Goal: Task Accomplishment & Management: Use online tool/utility

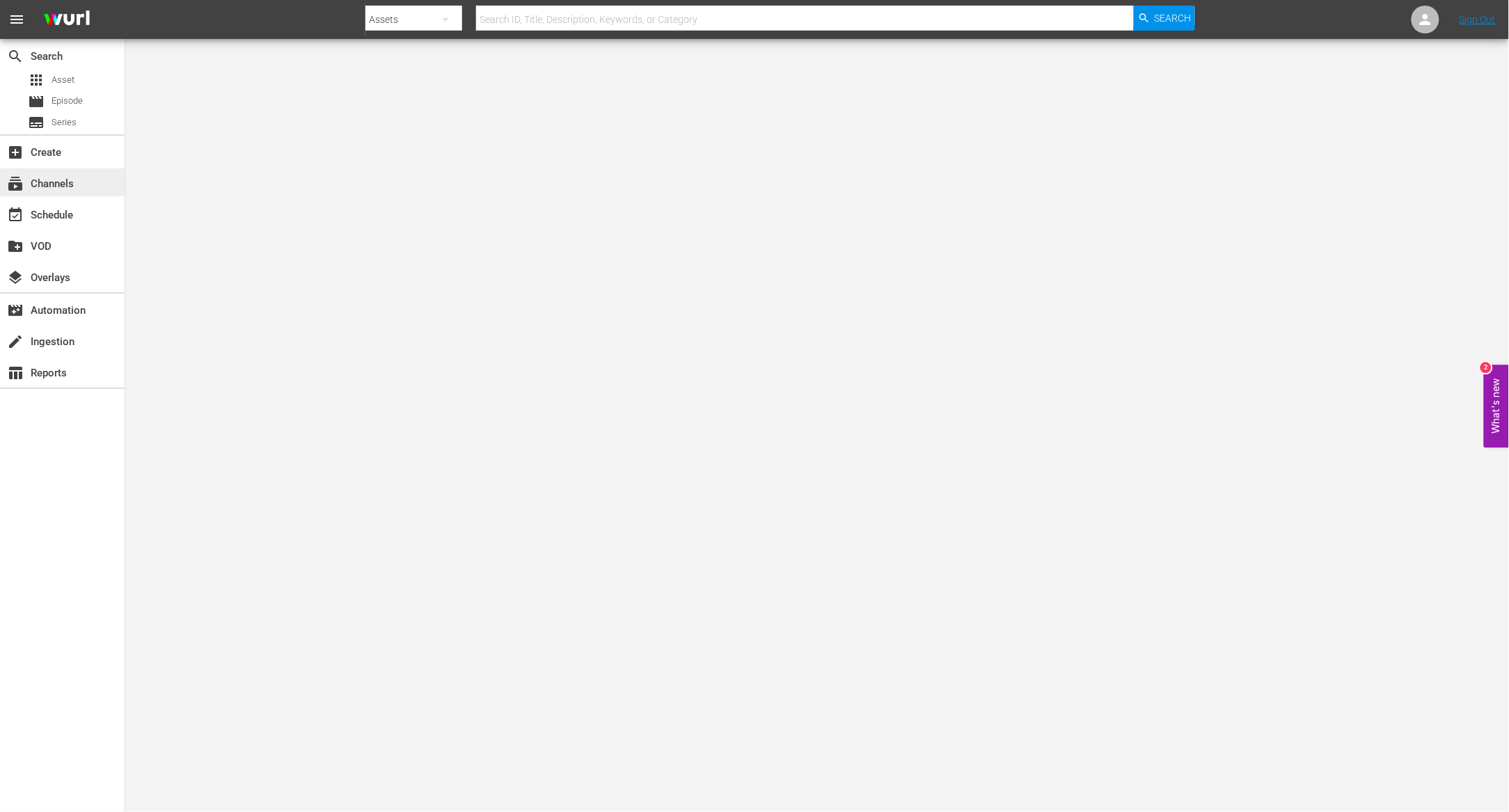
click at [79, 189] on div "subscriptions Channels" at bounding box center [62, 182] width 124 height 28
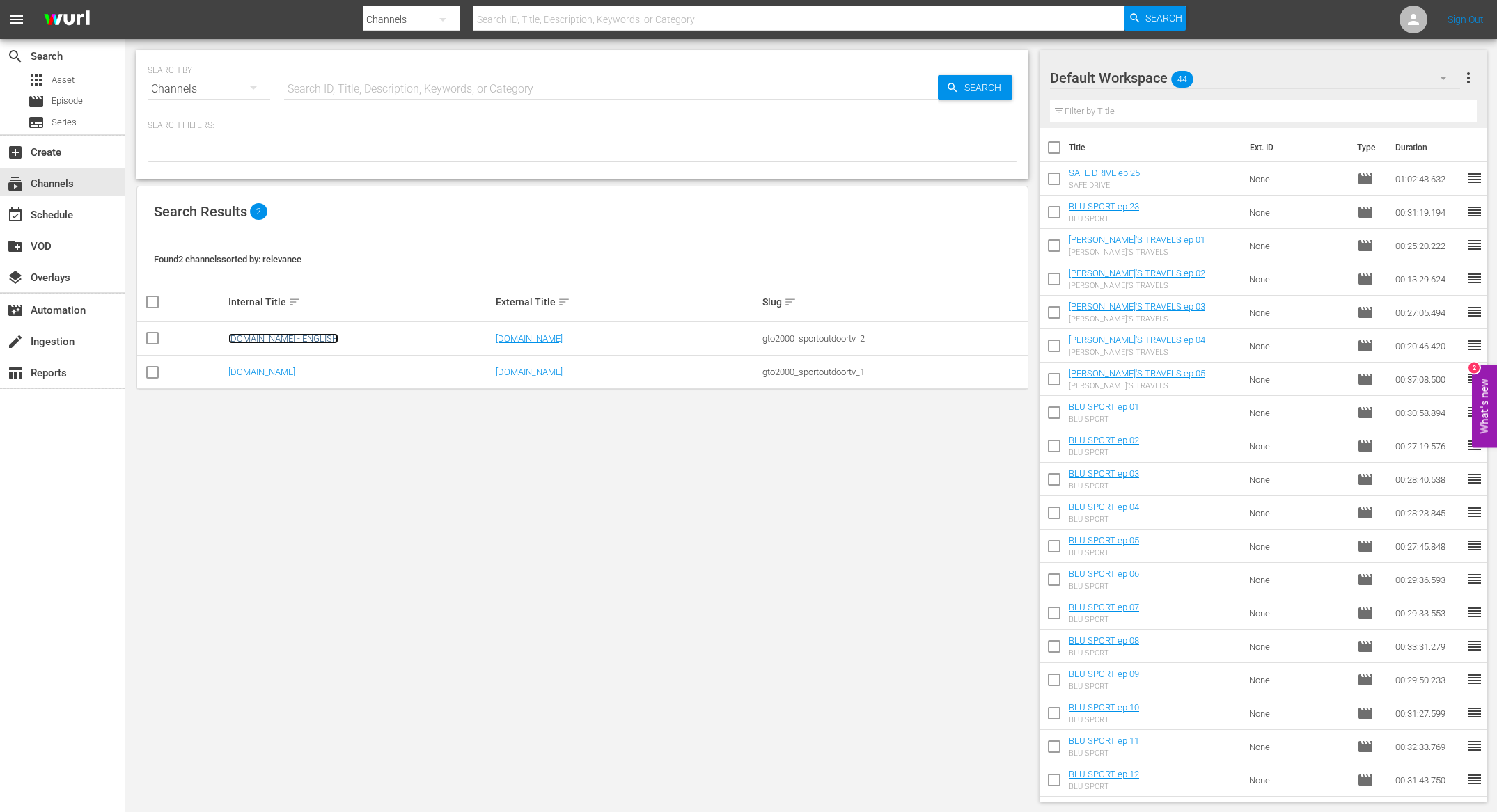
click at [288, 338] on link "[DOMAIN_NAME] - ENGLISH" at bounding box center [283, 338] width 110 height 10
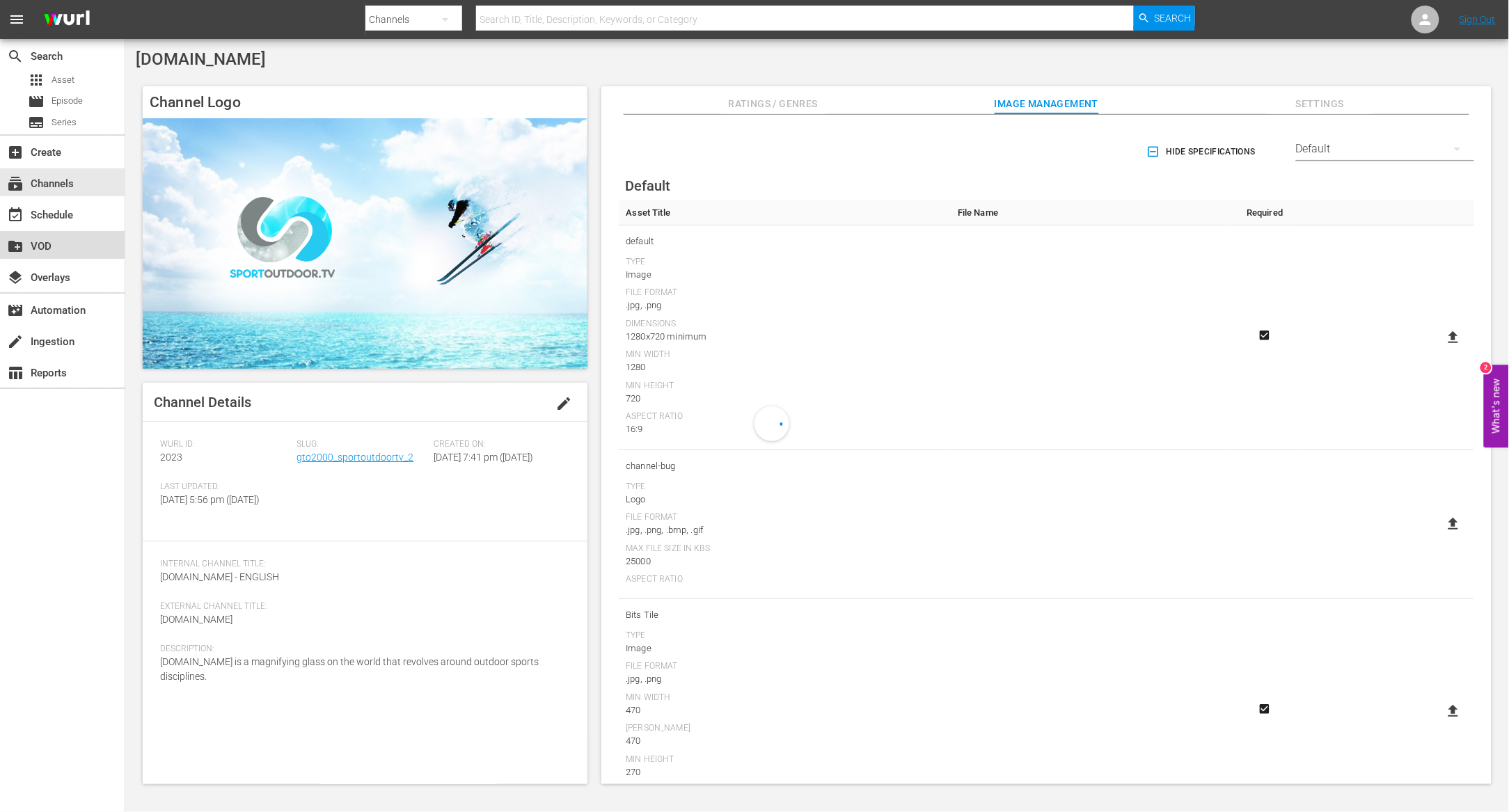
click at [51, 249] on div "create_new_folder VOD" at bounding box center [39, 245] width 78 height 13
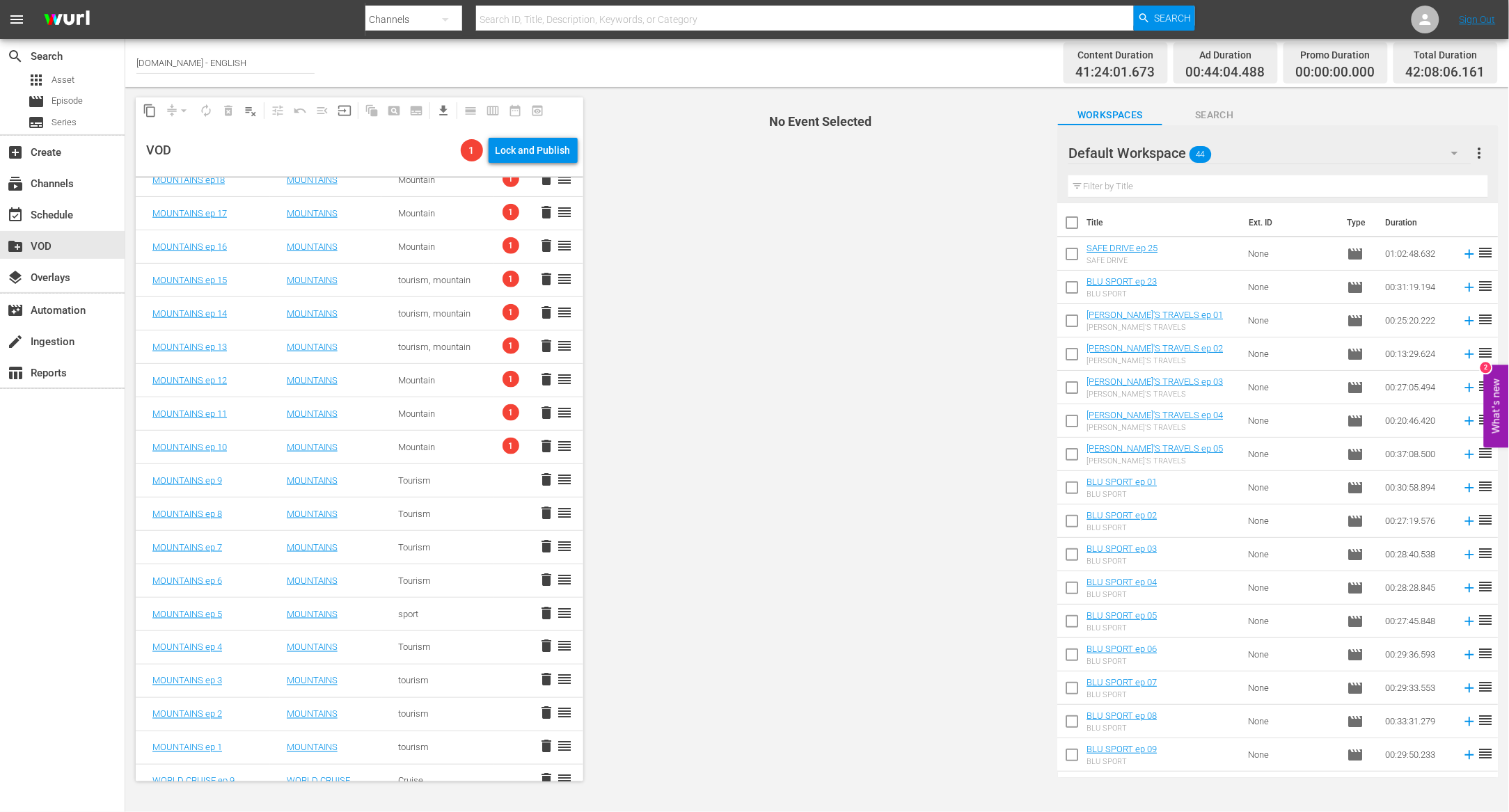
scroll to position [551, 0]
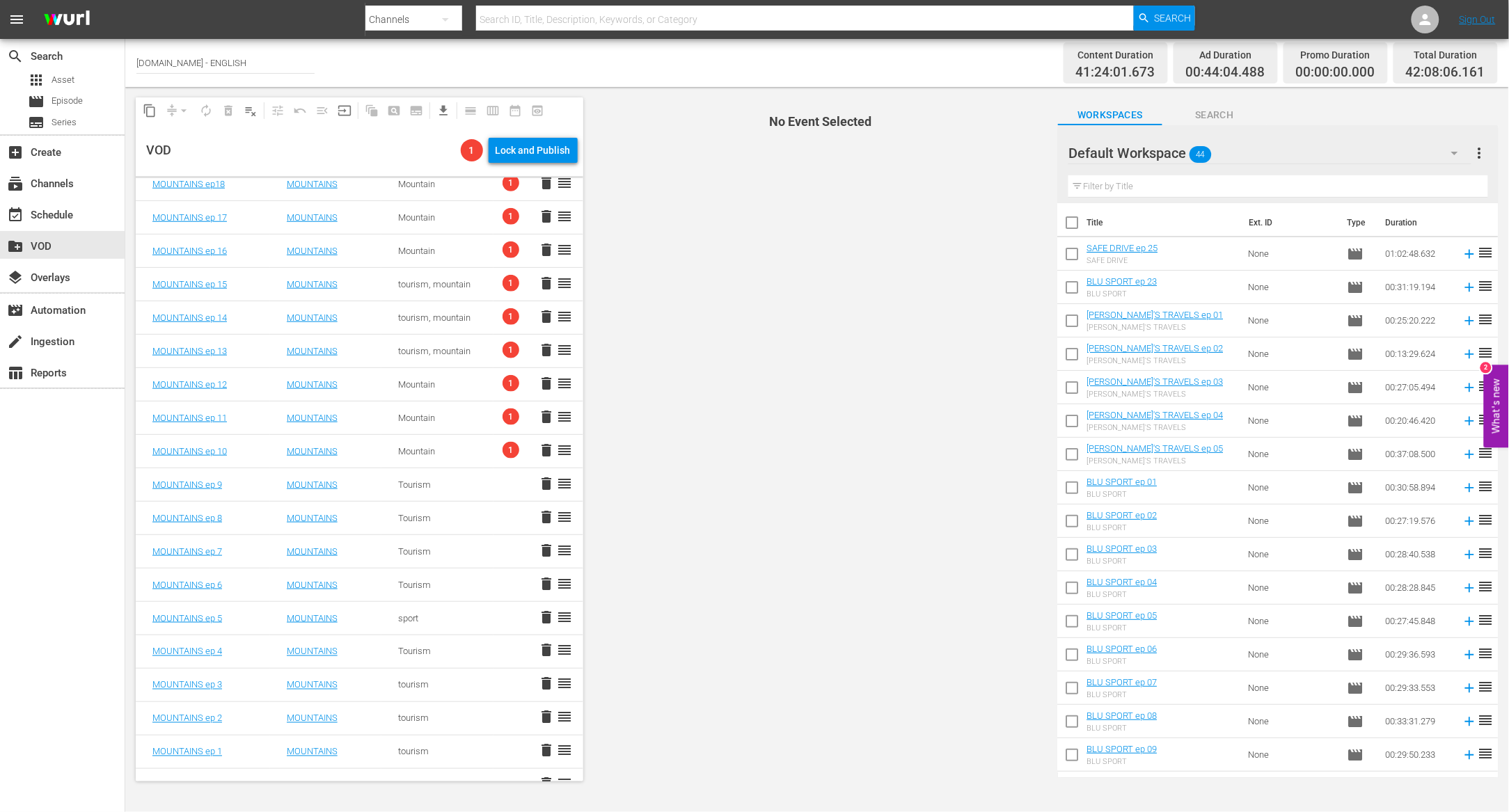
click at [502, 449] on span "1" at bounding box center [510, 450] width 17 height 17
click at [502, 449] on span "1" at bounding box center [510, 450] width 17 height 17
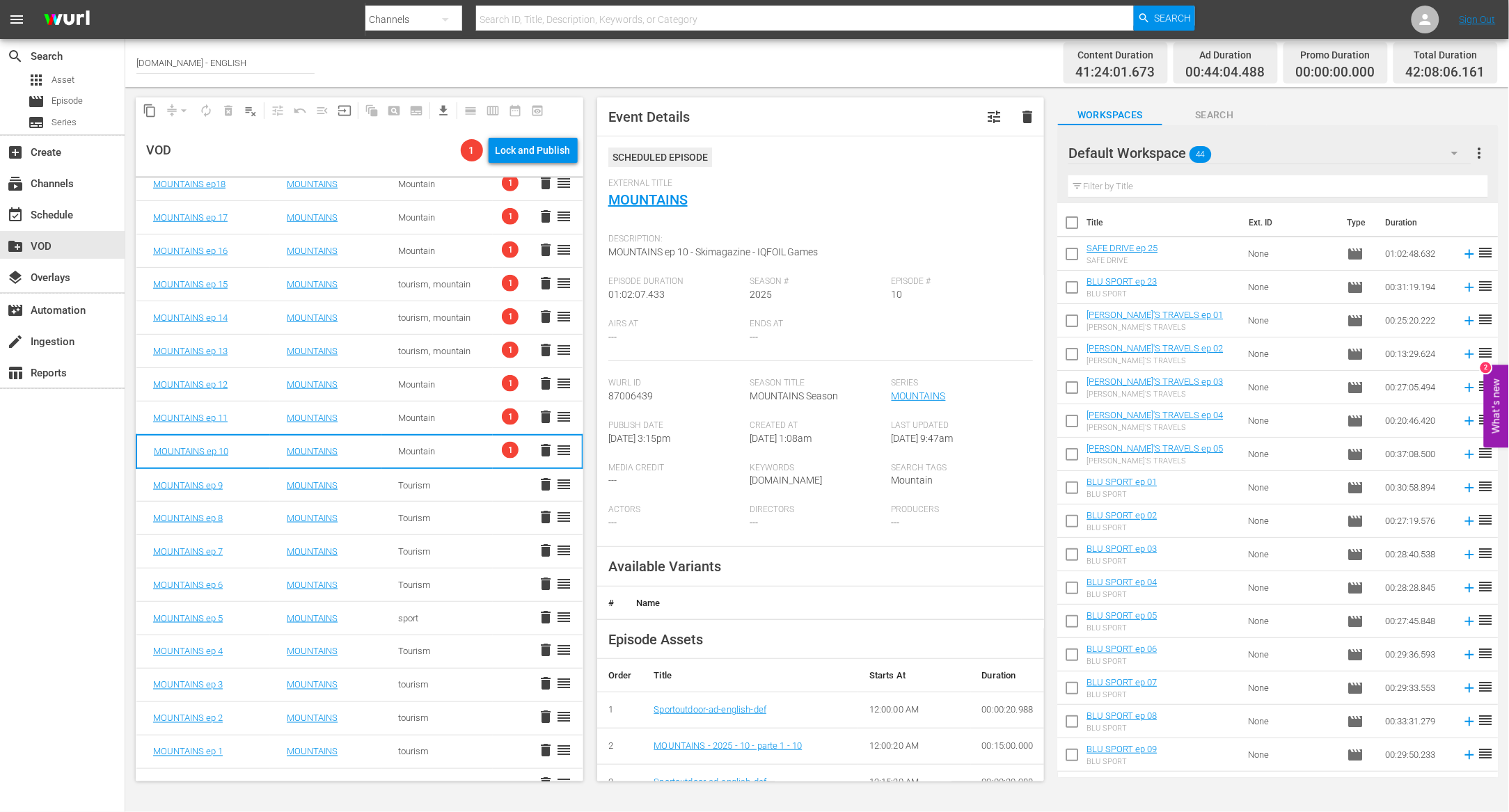
click at [502, 449] on span "1" at bounding box center [510, 450] width 17 height 17
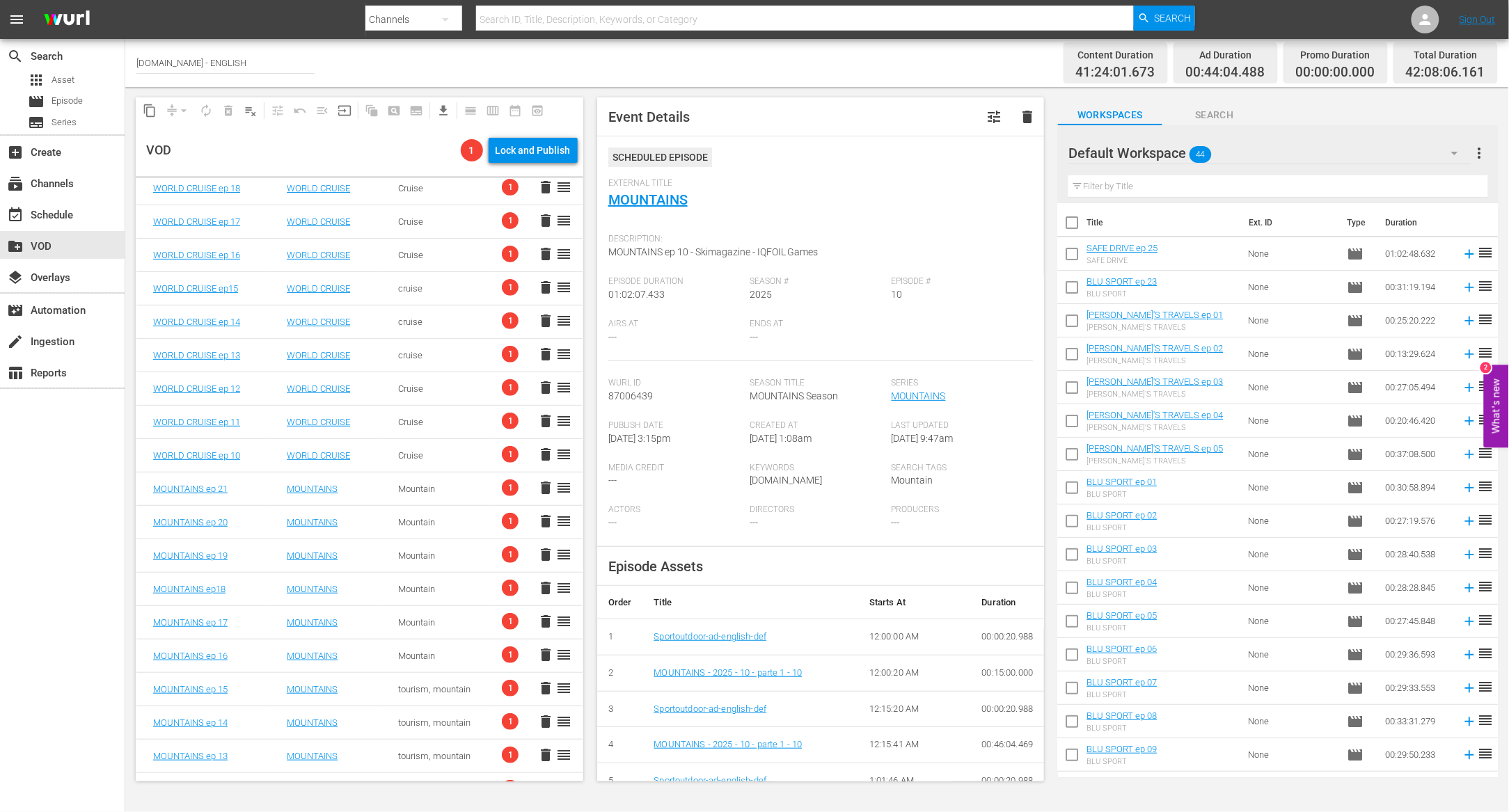
scroll to position [0, 0]
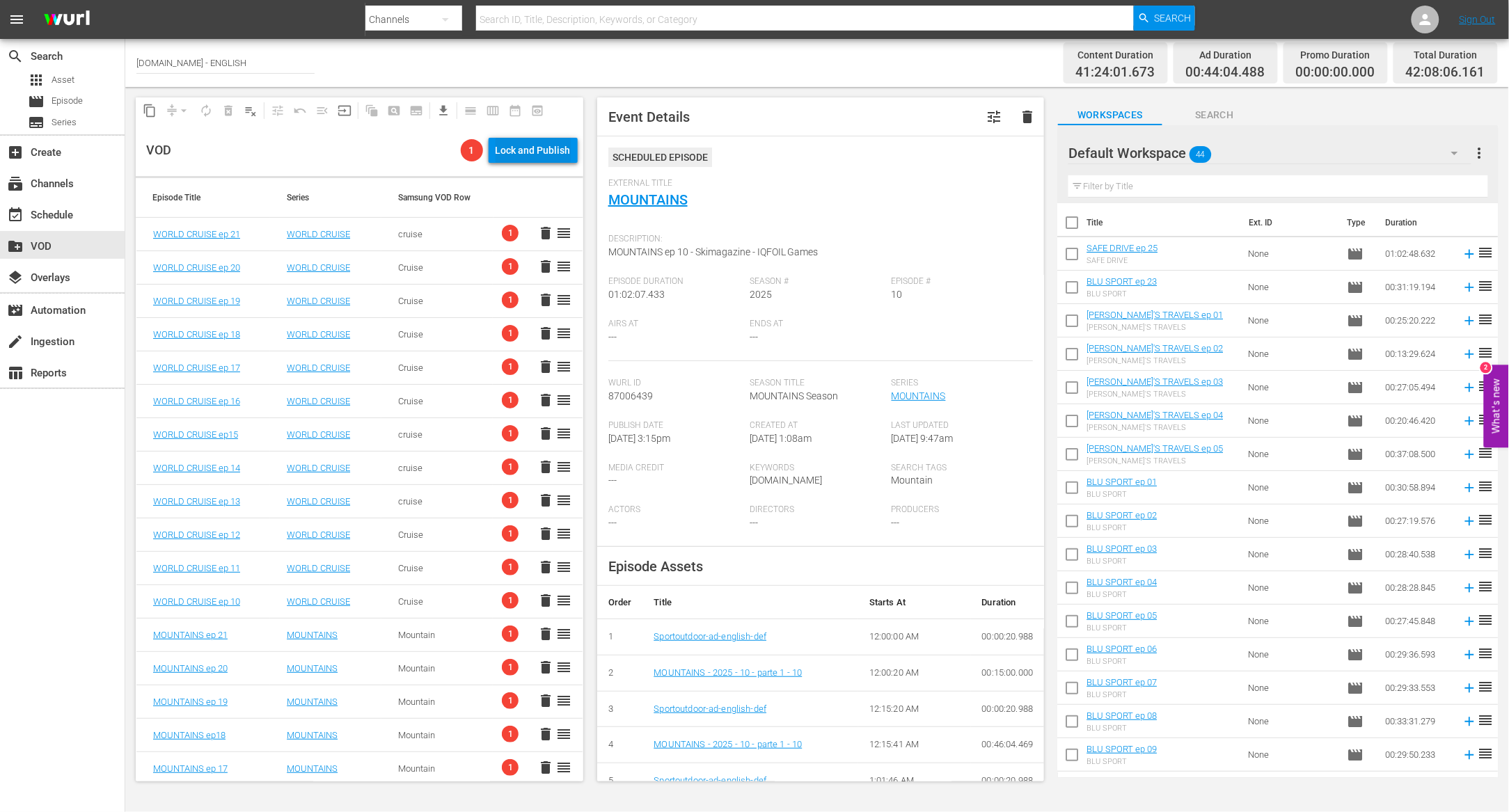
click at [524, 160] on div "Lock and Publish" at bounding box center [534, 150] width 75 height 25
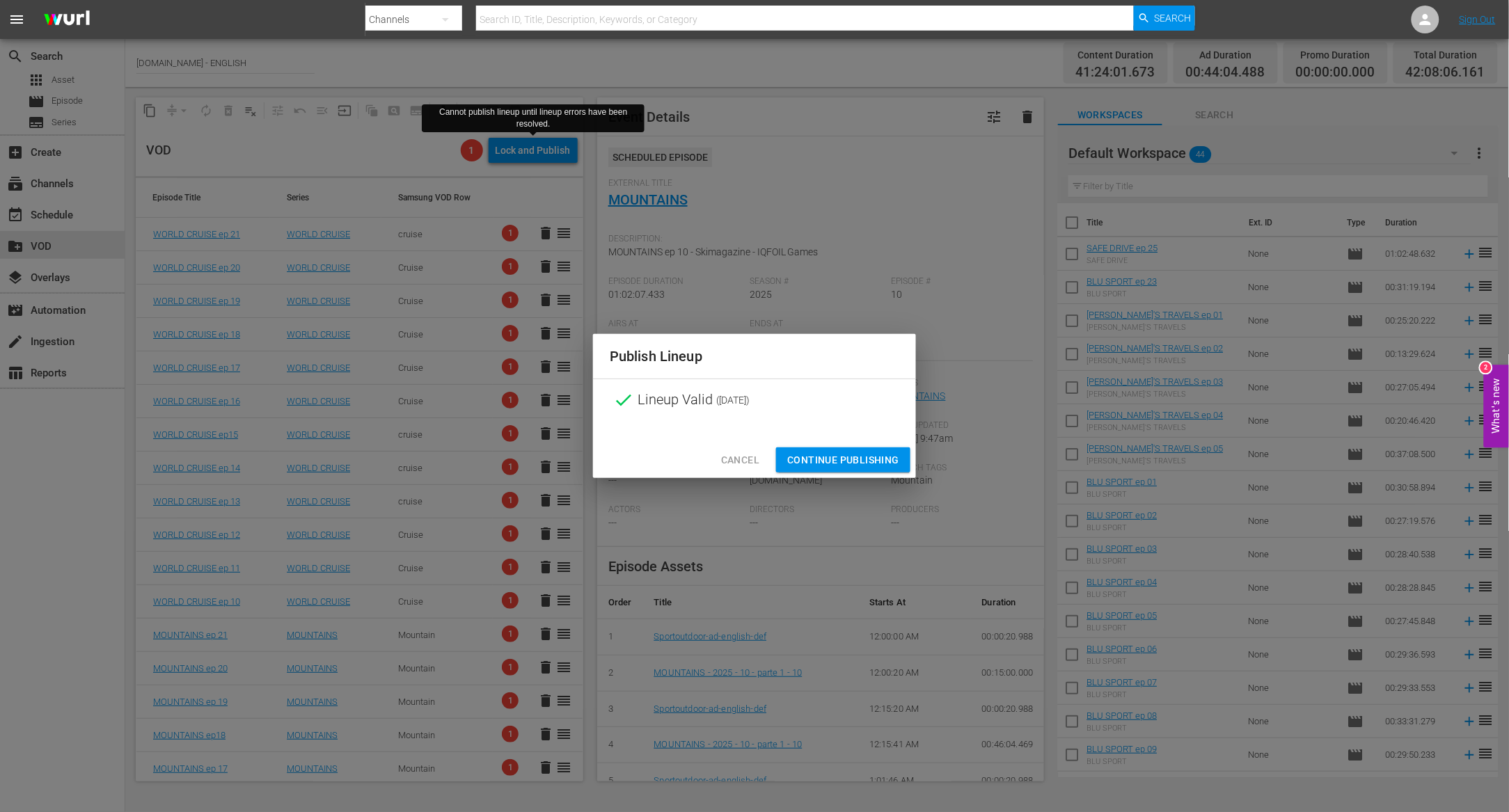
drag, startPoint x: 865, startPoint y: 463, endPoint x: 811, endPoint y: 456, distance: 54.5
click at [865, 463] on span "Continue Publishing" at bounding box center [844, 461] width 112 height 18
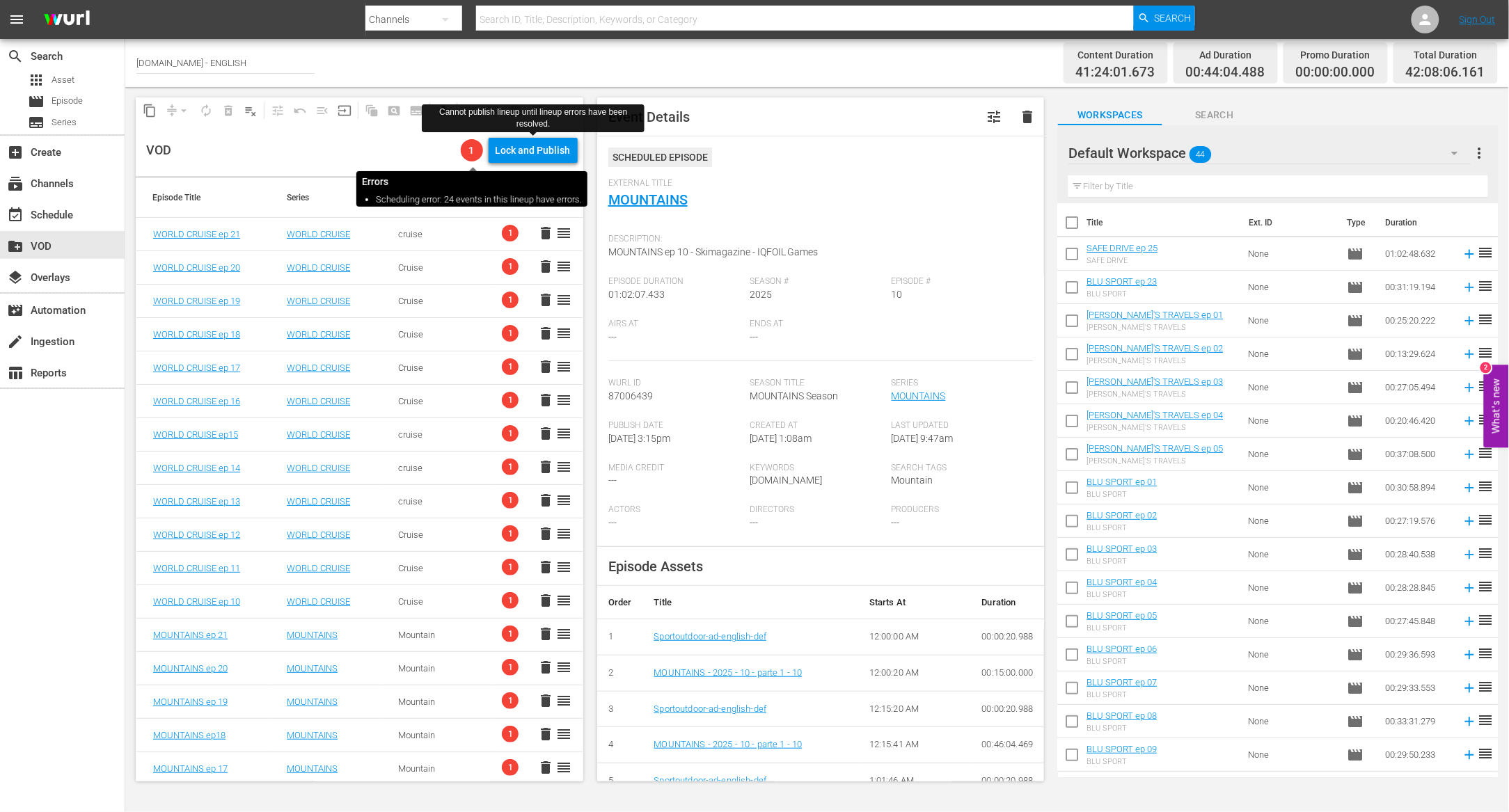
click at [478, 152] on span "1" at bounding box center [472, 150] width 22 height 11
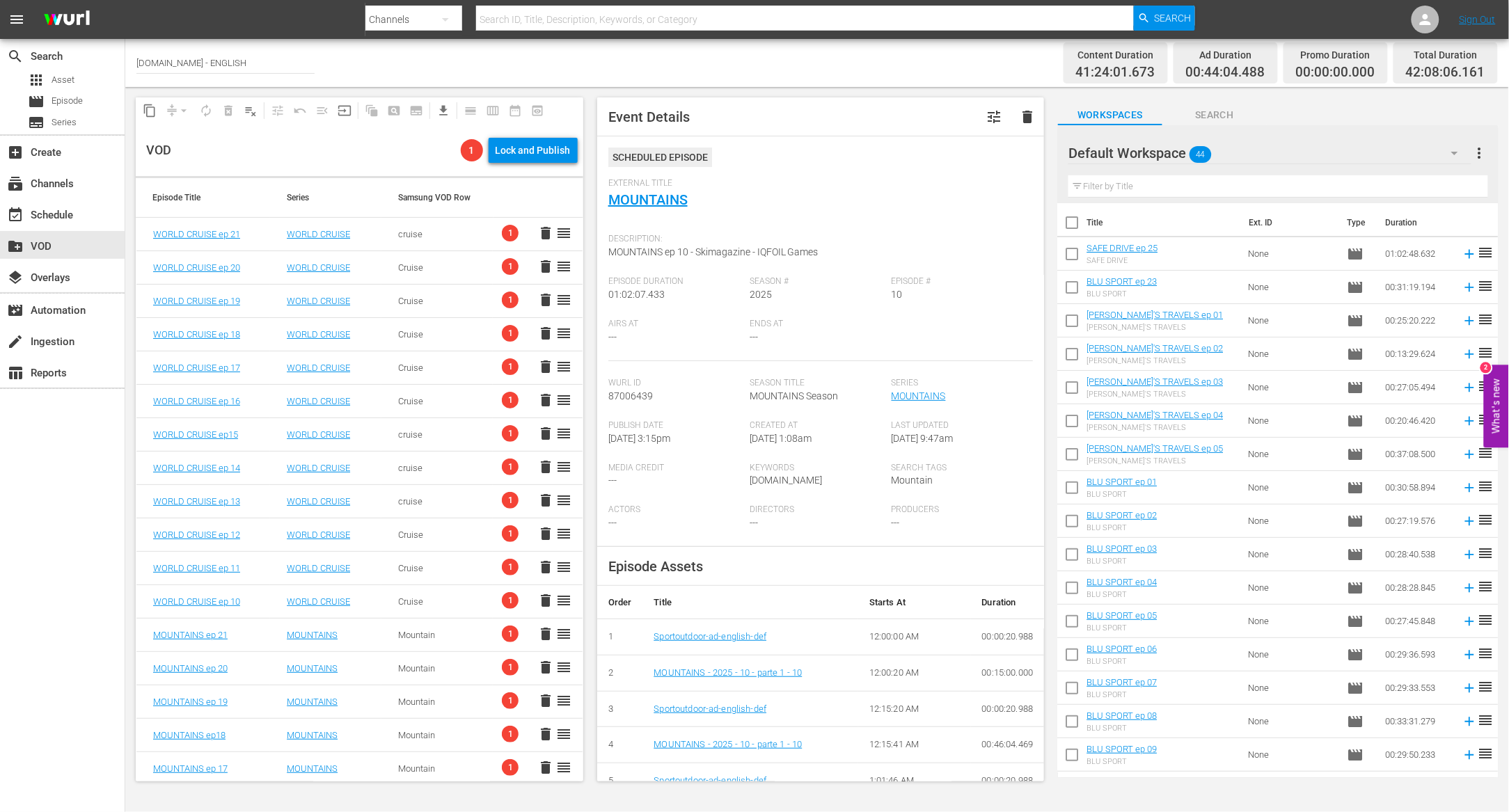
click at [502, 233] on span "1" at bounding box center [510, 233] width 17 height 17
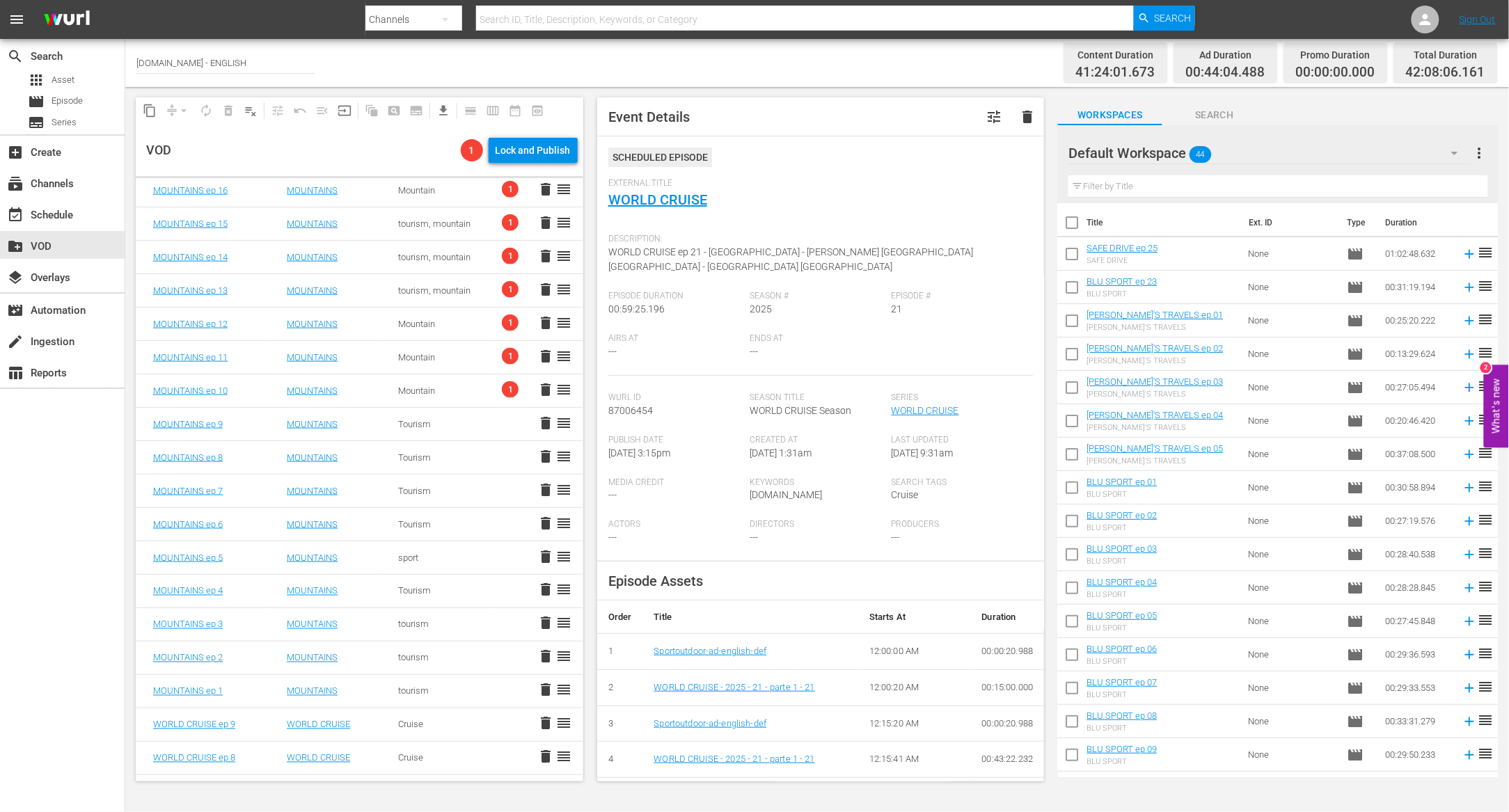
scroll to position [595, 0]
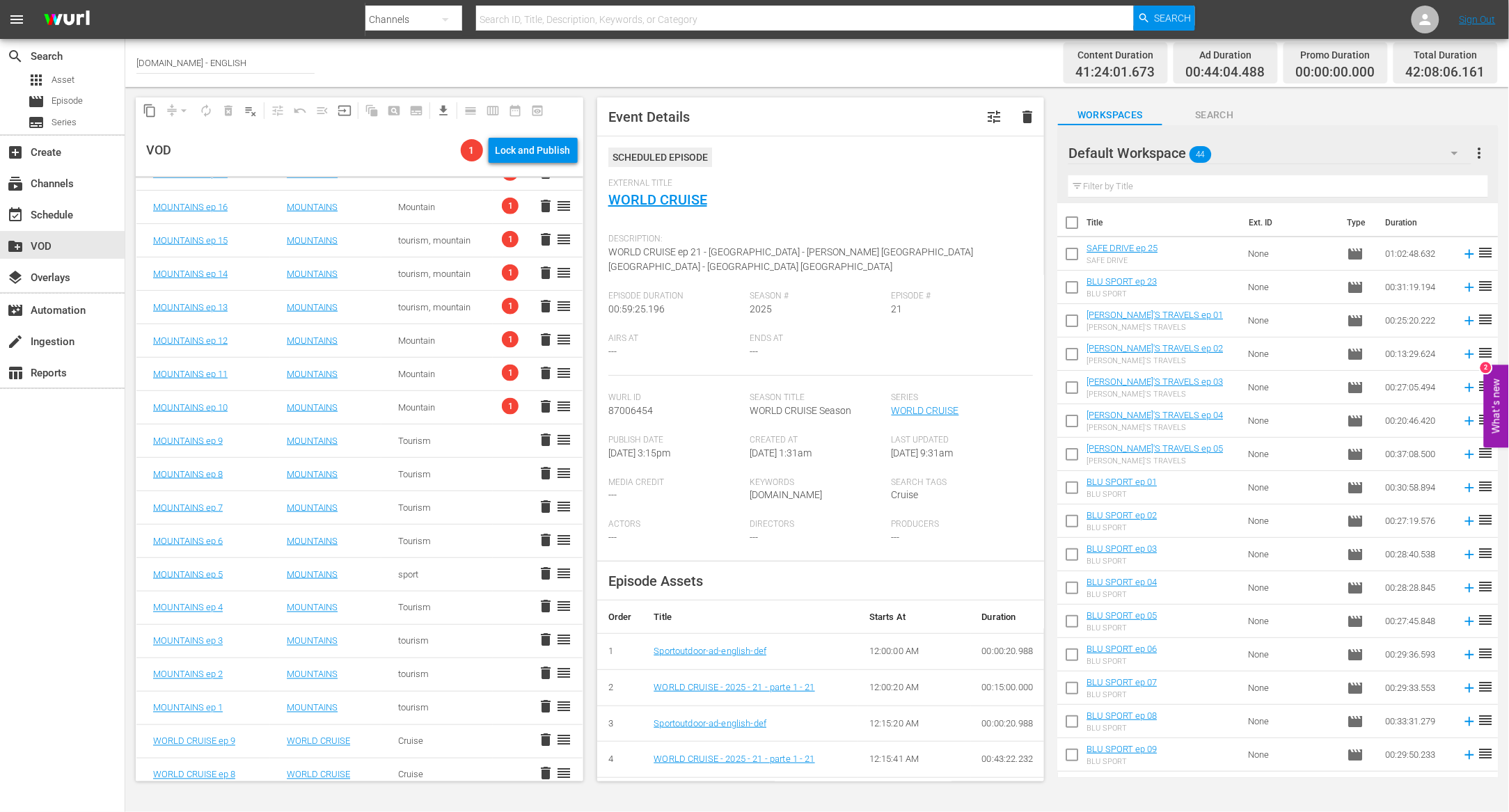
click at [493, 438] on td "delete reorder" at bounding box center [537, 441] width 89 height 34
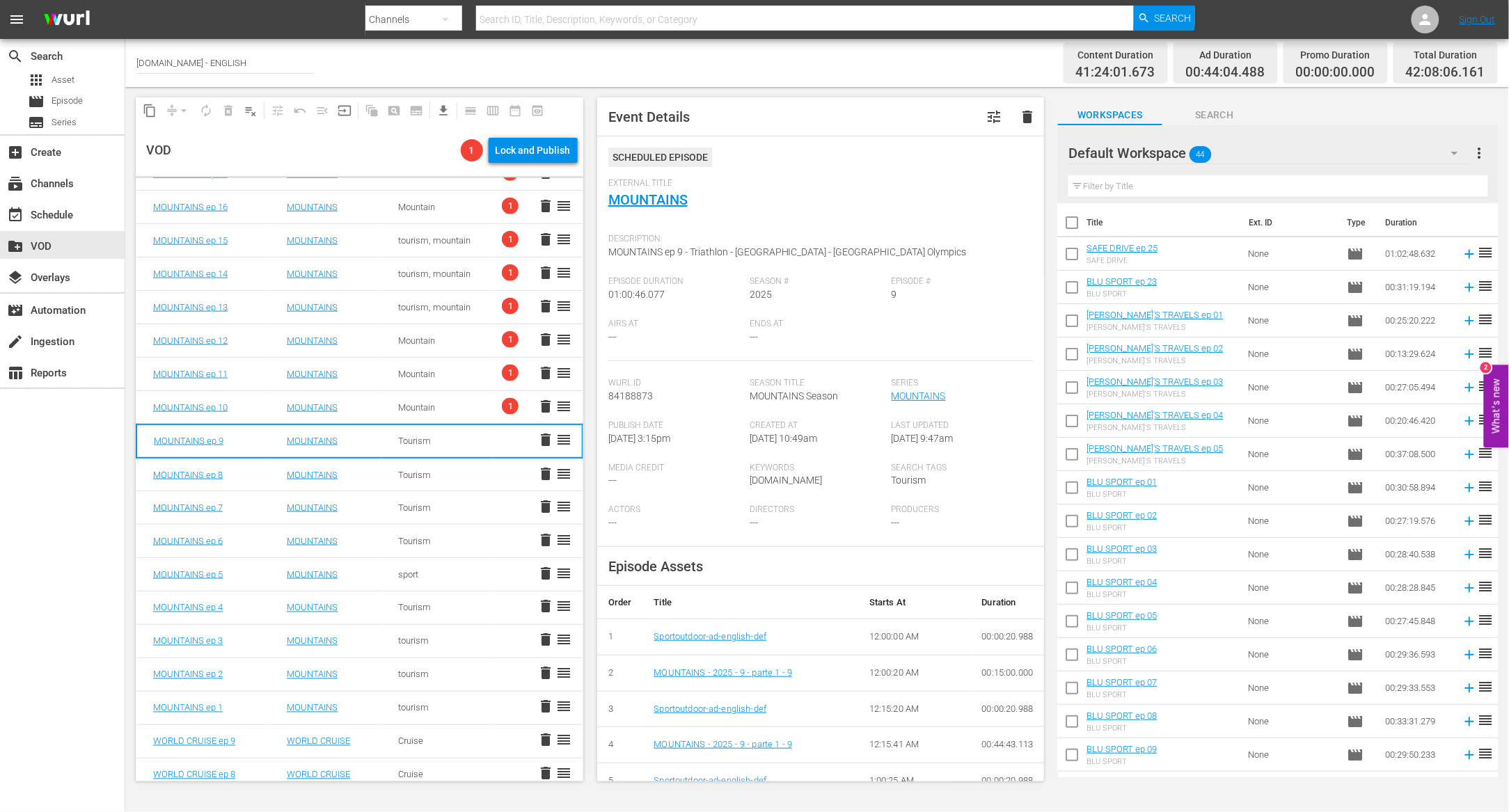
click at [502, 409] on span "1" at bounding box center [510, 406] width 17 height 17
click at [501, 437] on div "delete reorder" at bounding box center [537, 441] width 72 height 18
click at [502, 401] on span "1" at bounding box center [510, 406] width 17 height 17
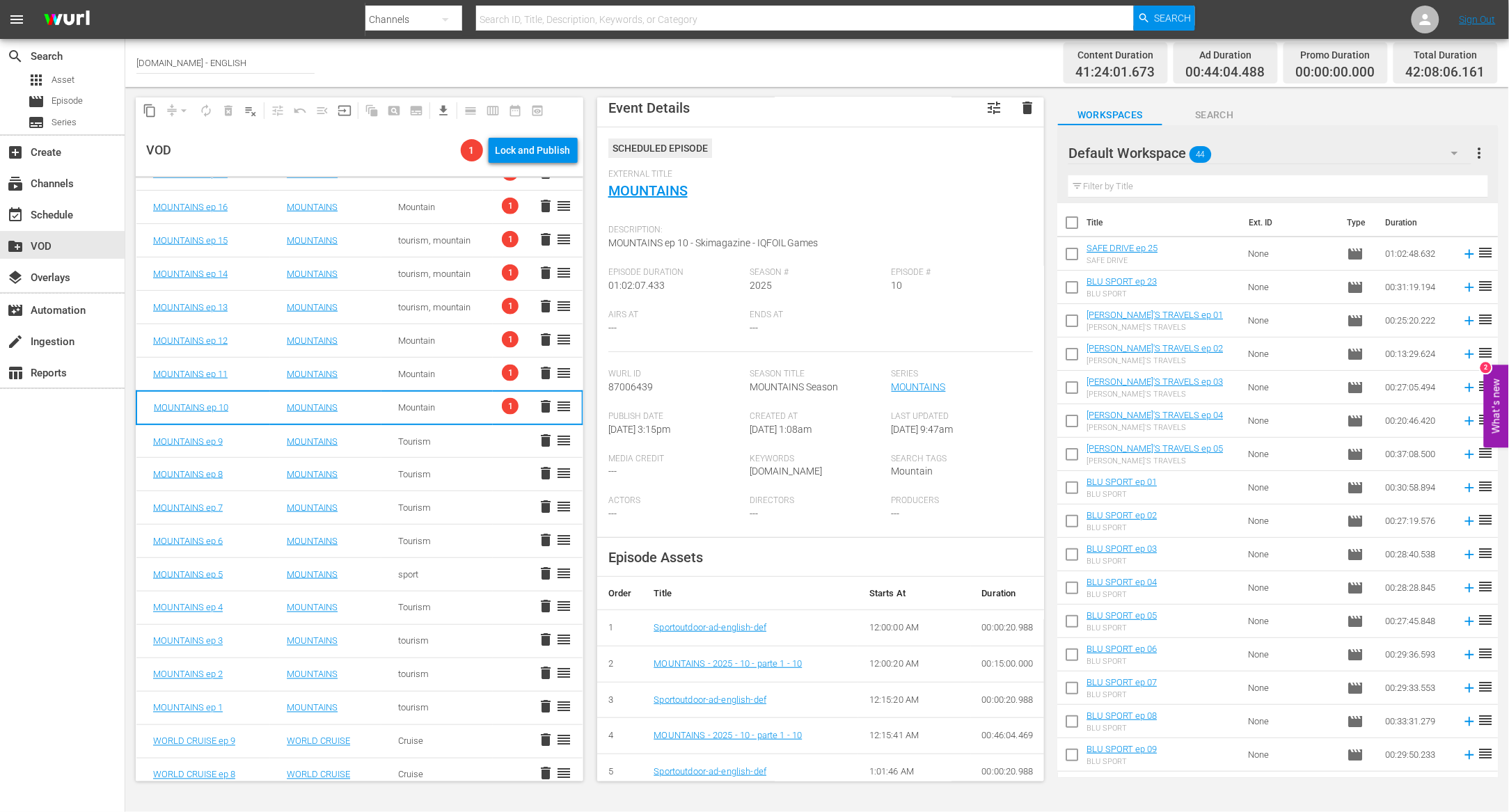
scroll to position [18, 0]
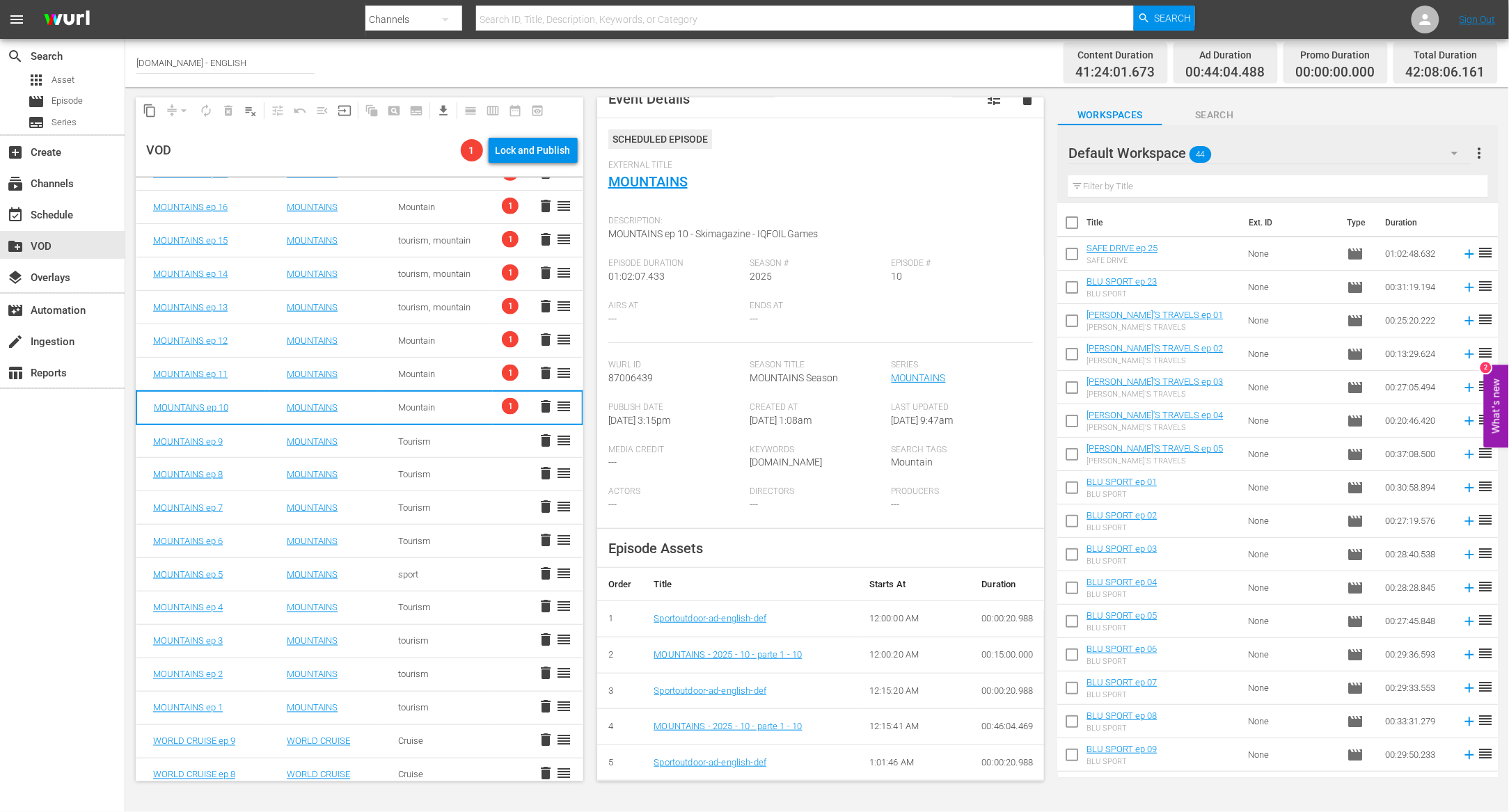
click at [466, 437] on td "Tourism" at bounding box center [437, 441] width 112 height 34
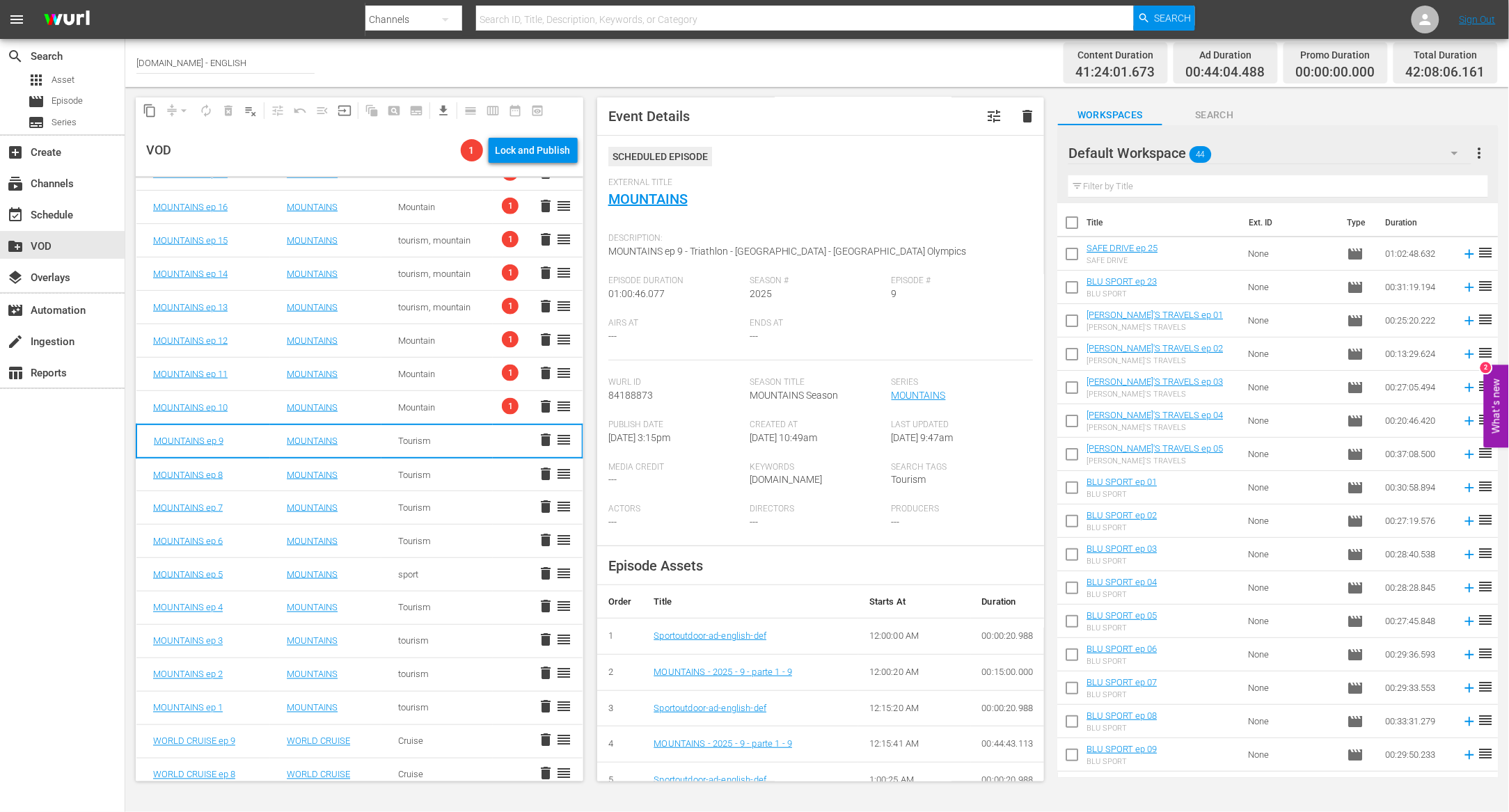
scroll to position [0, 0]
click at [454, 405] on div "Mountain" at bounding box center [437, 407] width 78 height 10
click at [466, 445] on td "Tourism" at bounding box center [437, 441] width 112 height 34
click at [454, 413] on td "Mountain" at bounding box center [437, 408] width 112 height 34
click at [466, 441] on td "Tourism" at bounding box center [437, 441] width 112 height 34
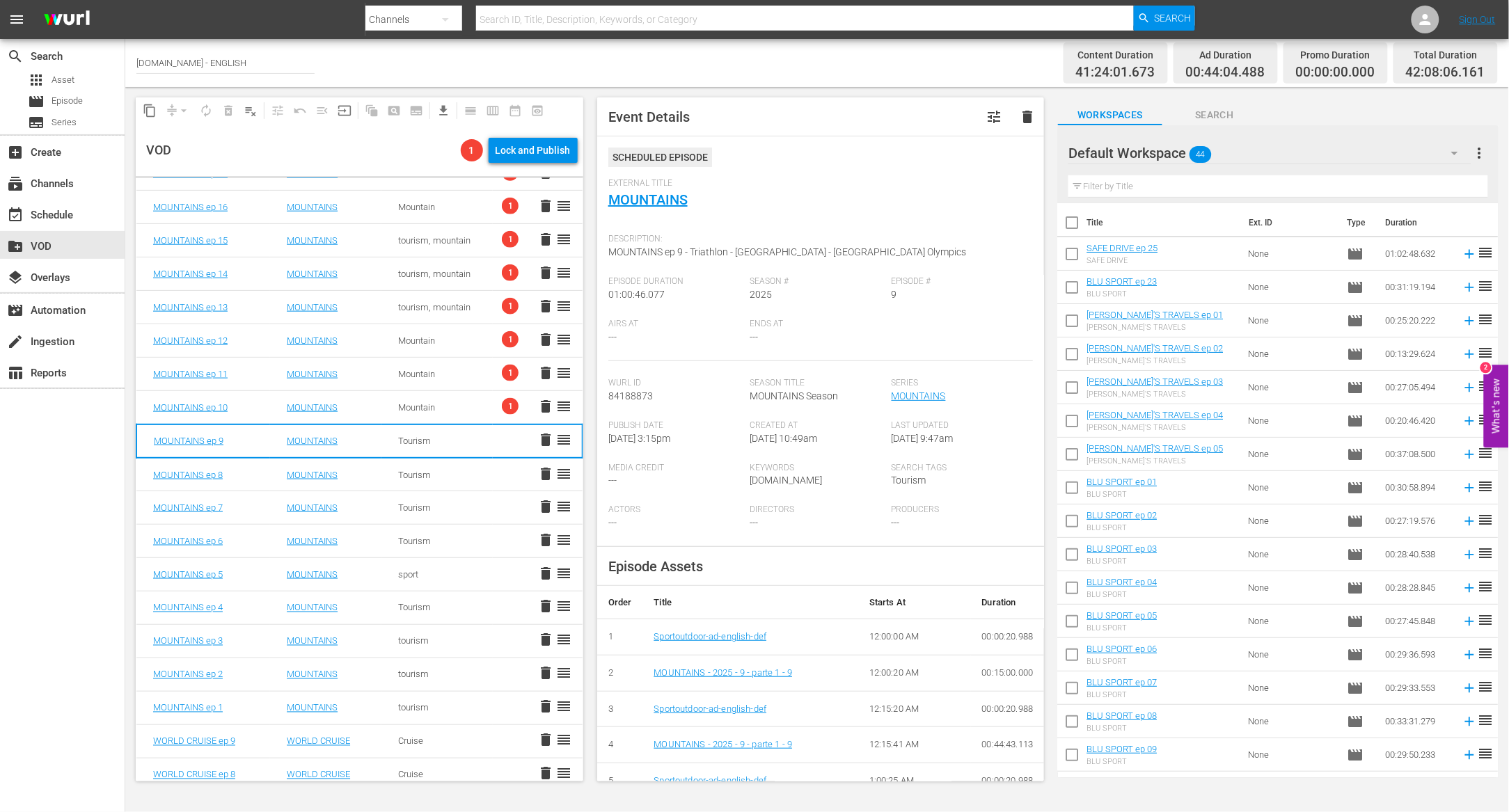
click at [463, 411] on td "Mountain" at bounding box center [437, 408] width 112 height 34
click at [466, 436] on td "Tourism" at bounding box center [437, 441] width 112 height 34
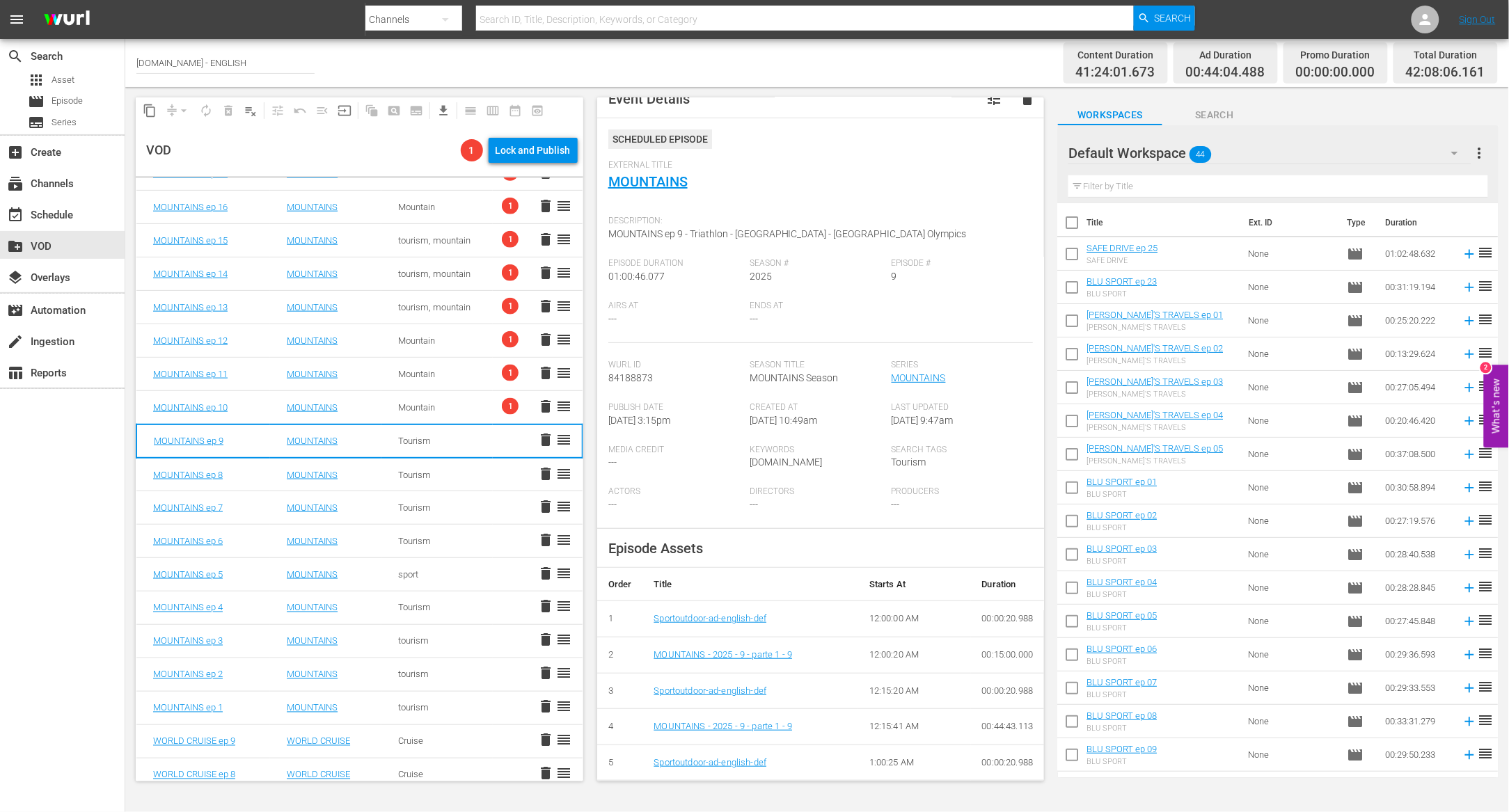
click at [440, 408] on div "Mountain" at bounding box center [437, 407] width 78 height 10
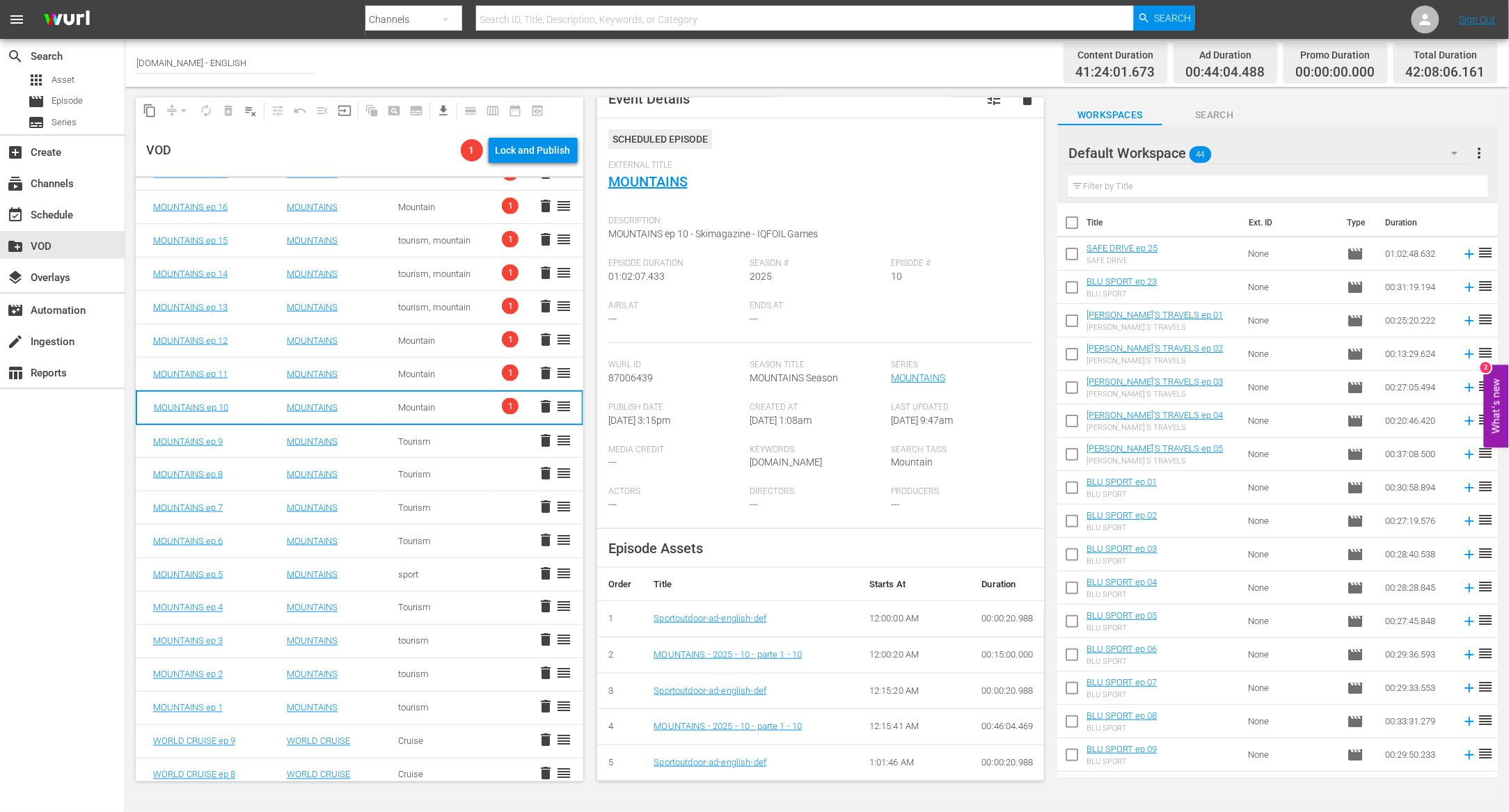
click at [437, 441] on div "Tourism" at bounding box center [437, 441] width 78 height 10
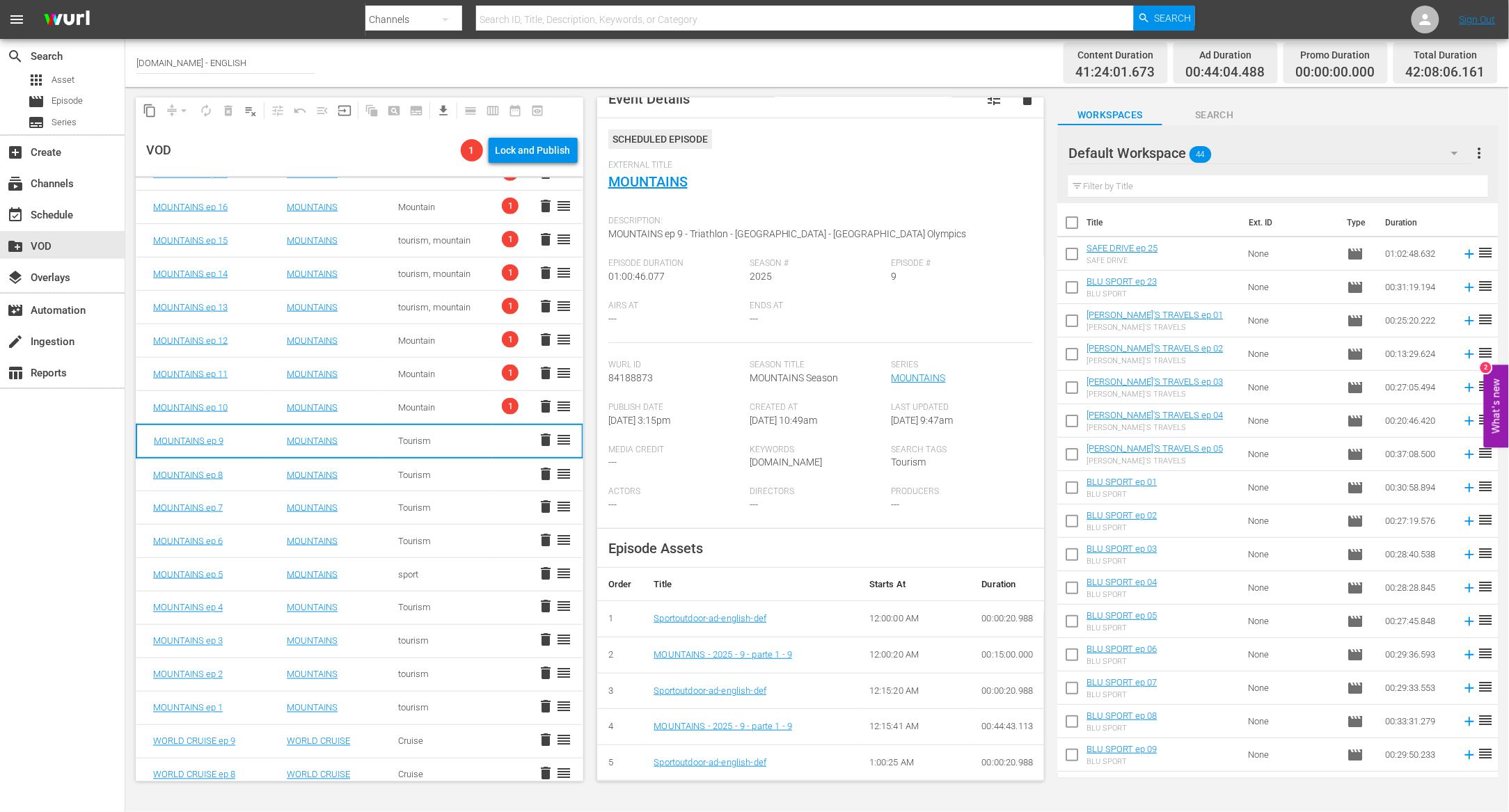
click at [434, 412] on td "Mountain" at bounding box center [437, 408] width 112 height 34
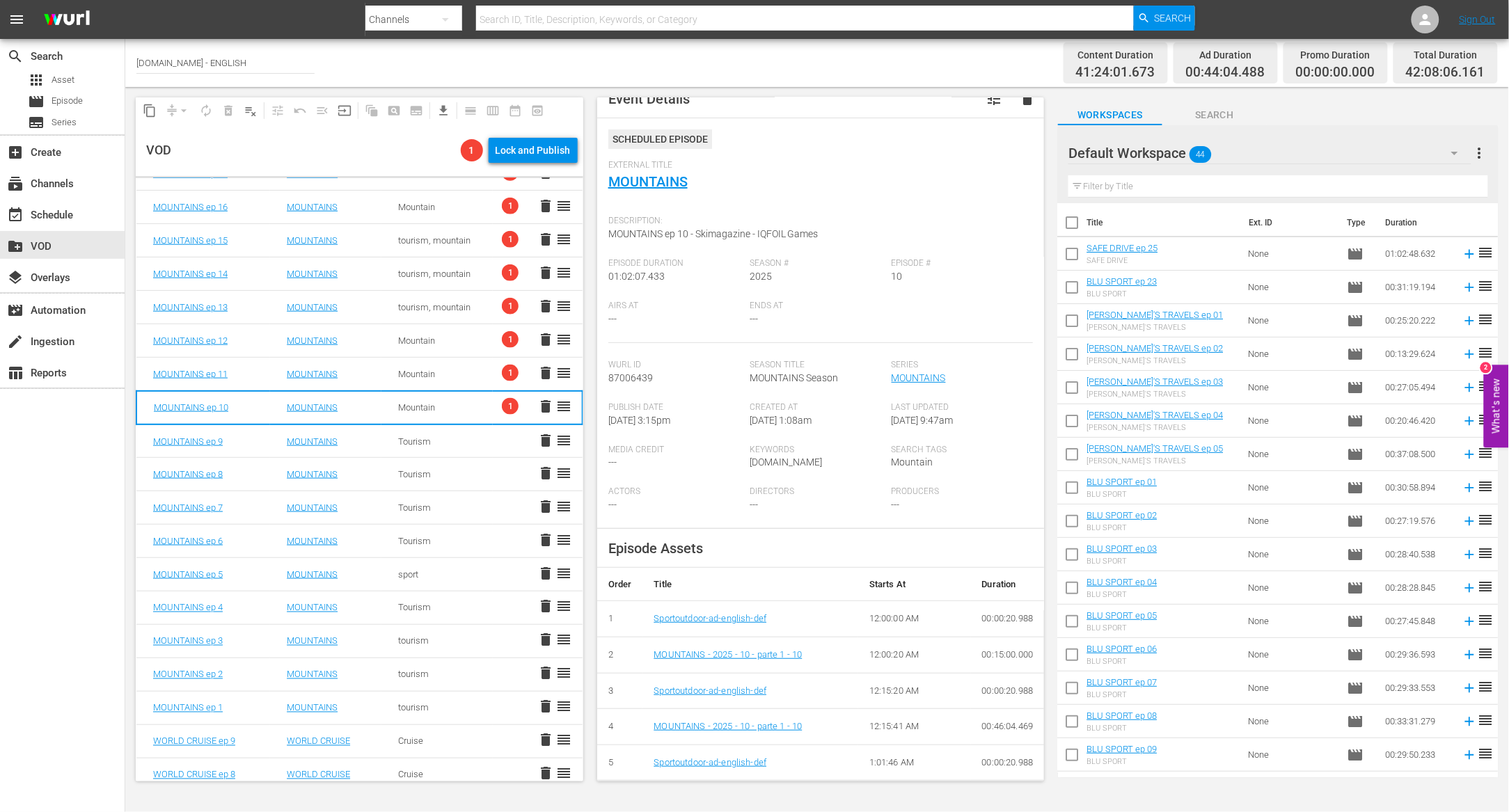
click at [502, 405] on span "1" at bounding box center [510, 406] width 17 height 17
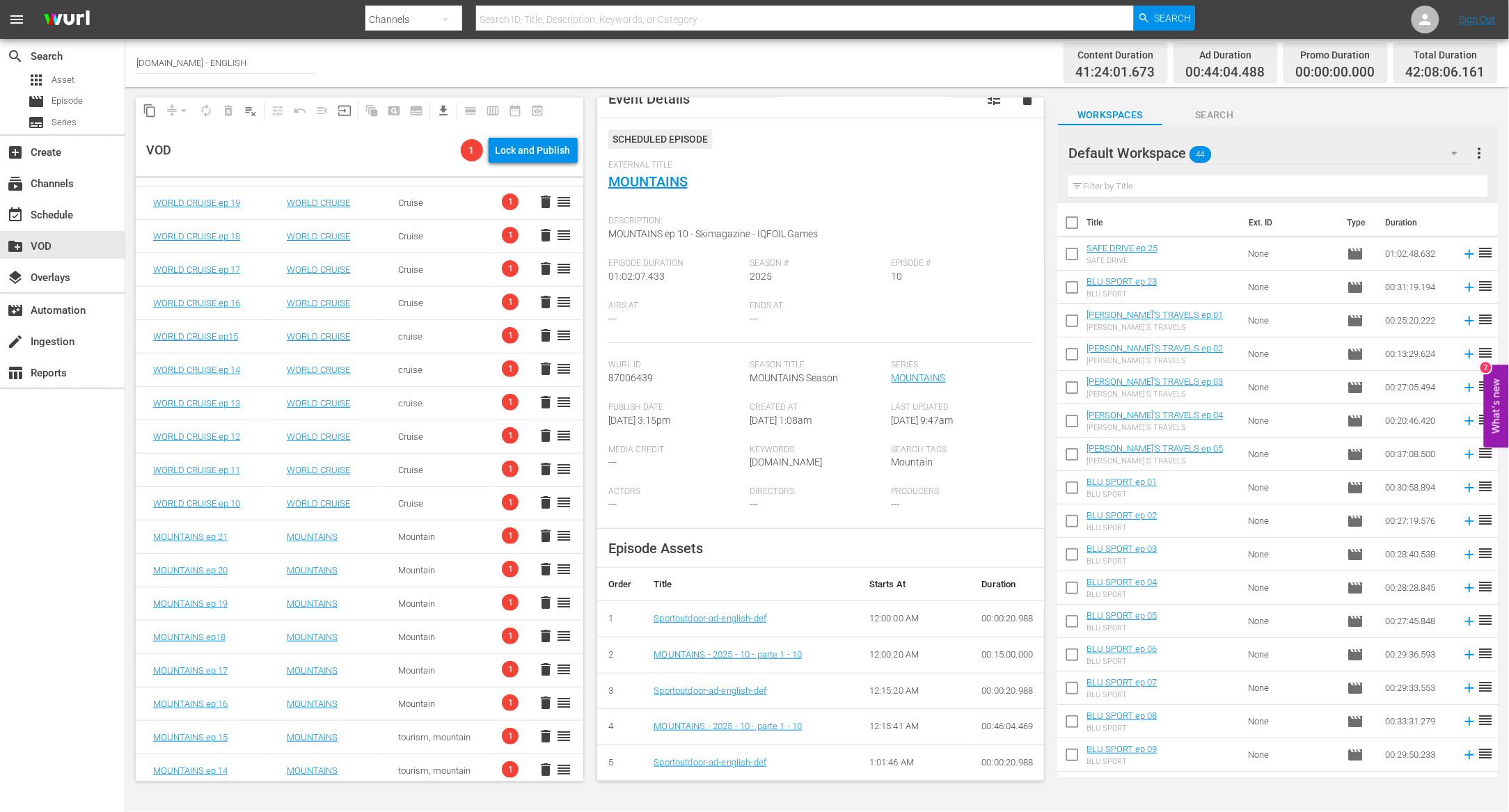
scroll to position [0, 0]
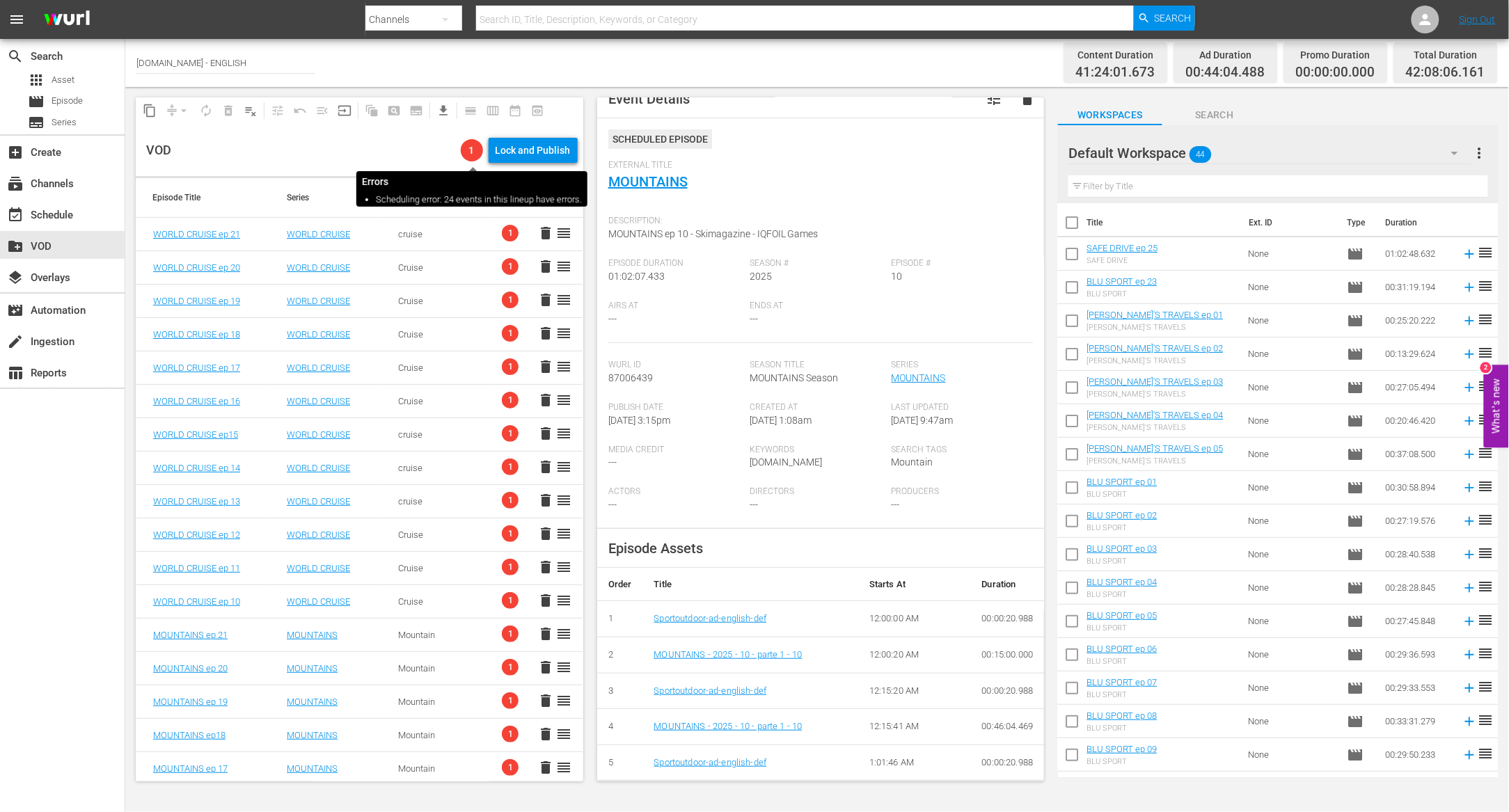
click at [474, 149] on span "1" at bounding box center [472, 150] width 22 height 11
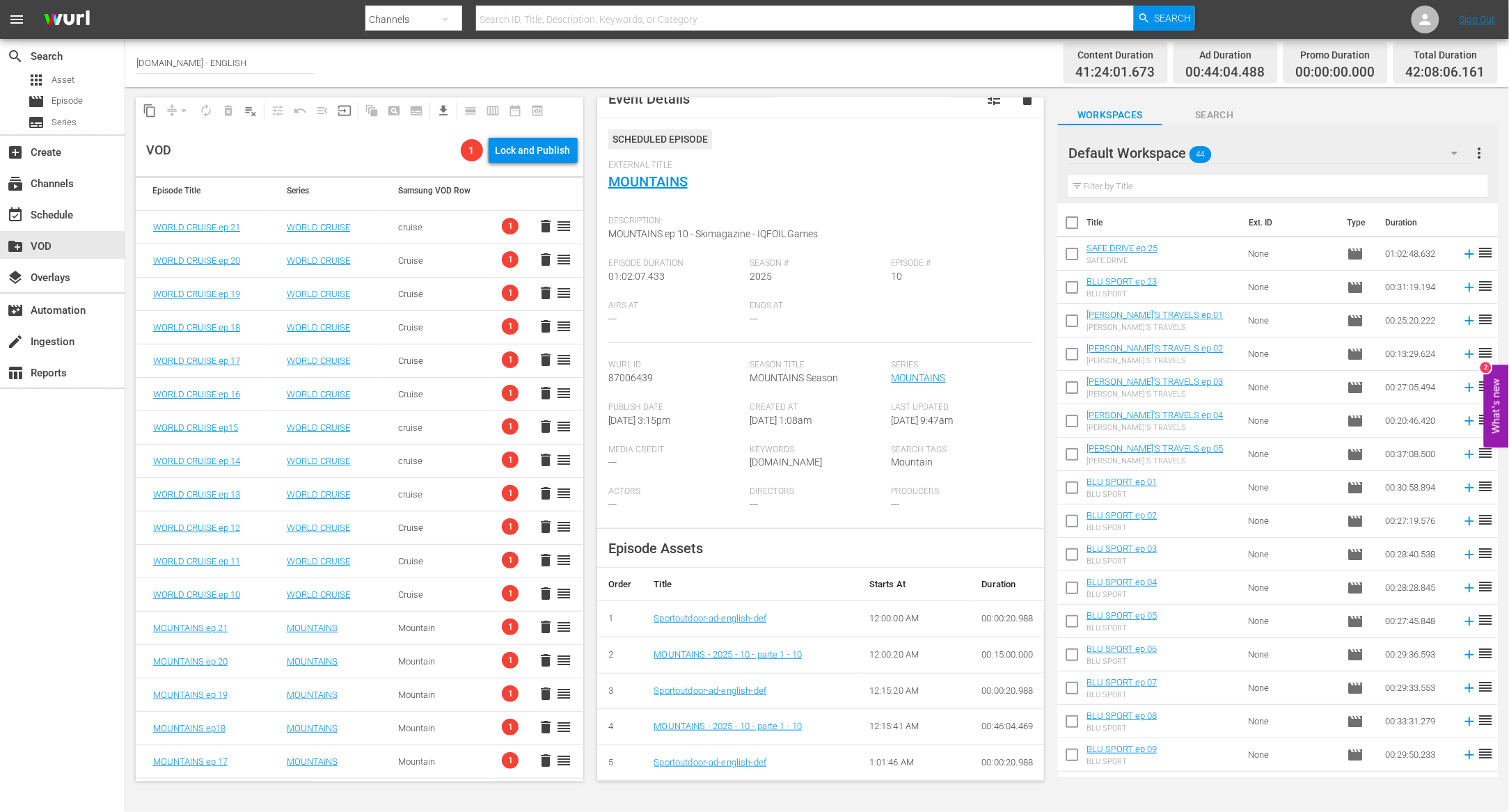
scroll to position [5, 0]
click at [1295, 156] on div "Default Workspace 44" at bounding box center [1269, 153] width 402 height 39
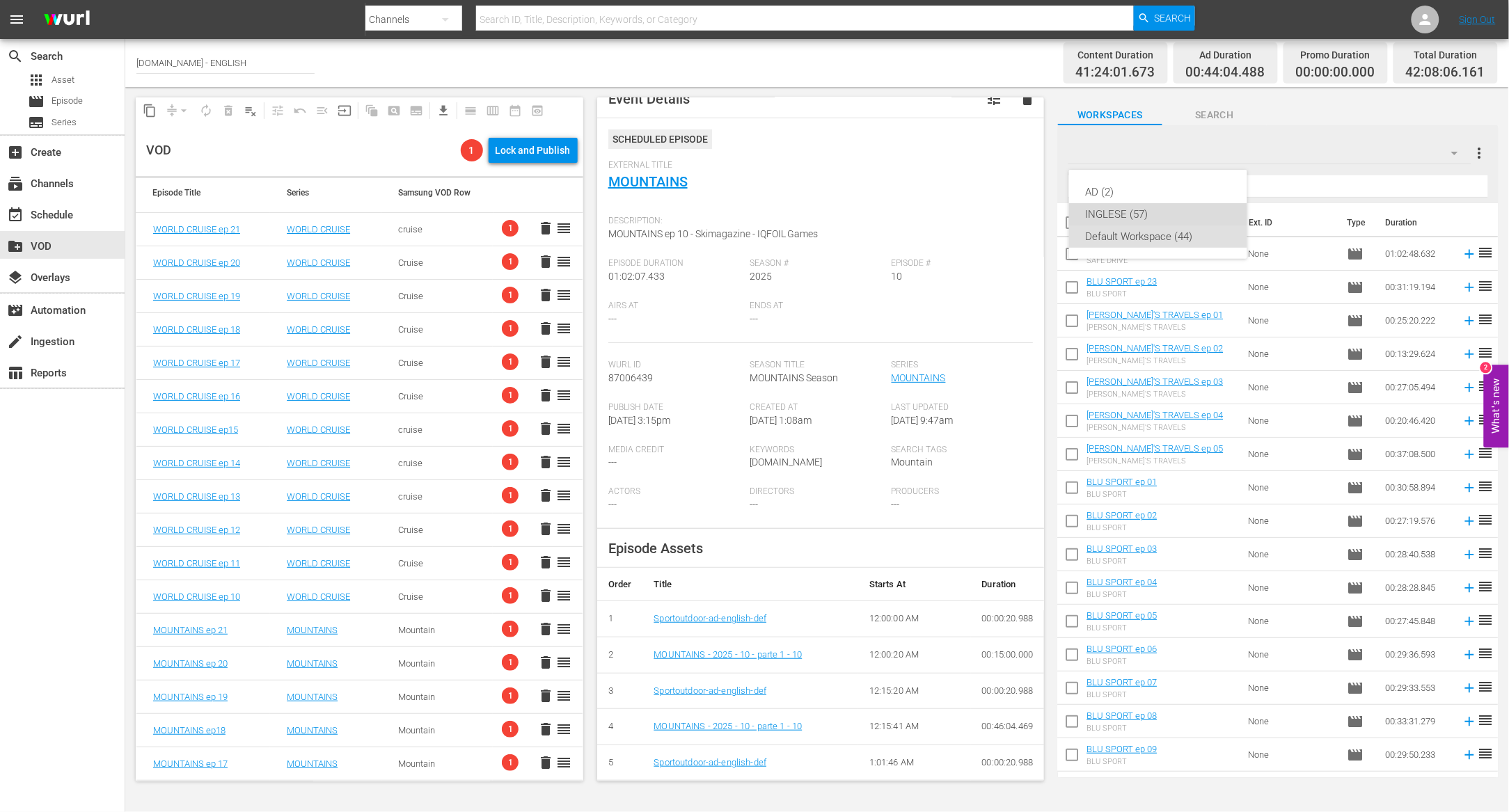
click at [1143, 217] on div "INGLESE (57)" at bounding box center [1158, 214] width 144 height 22
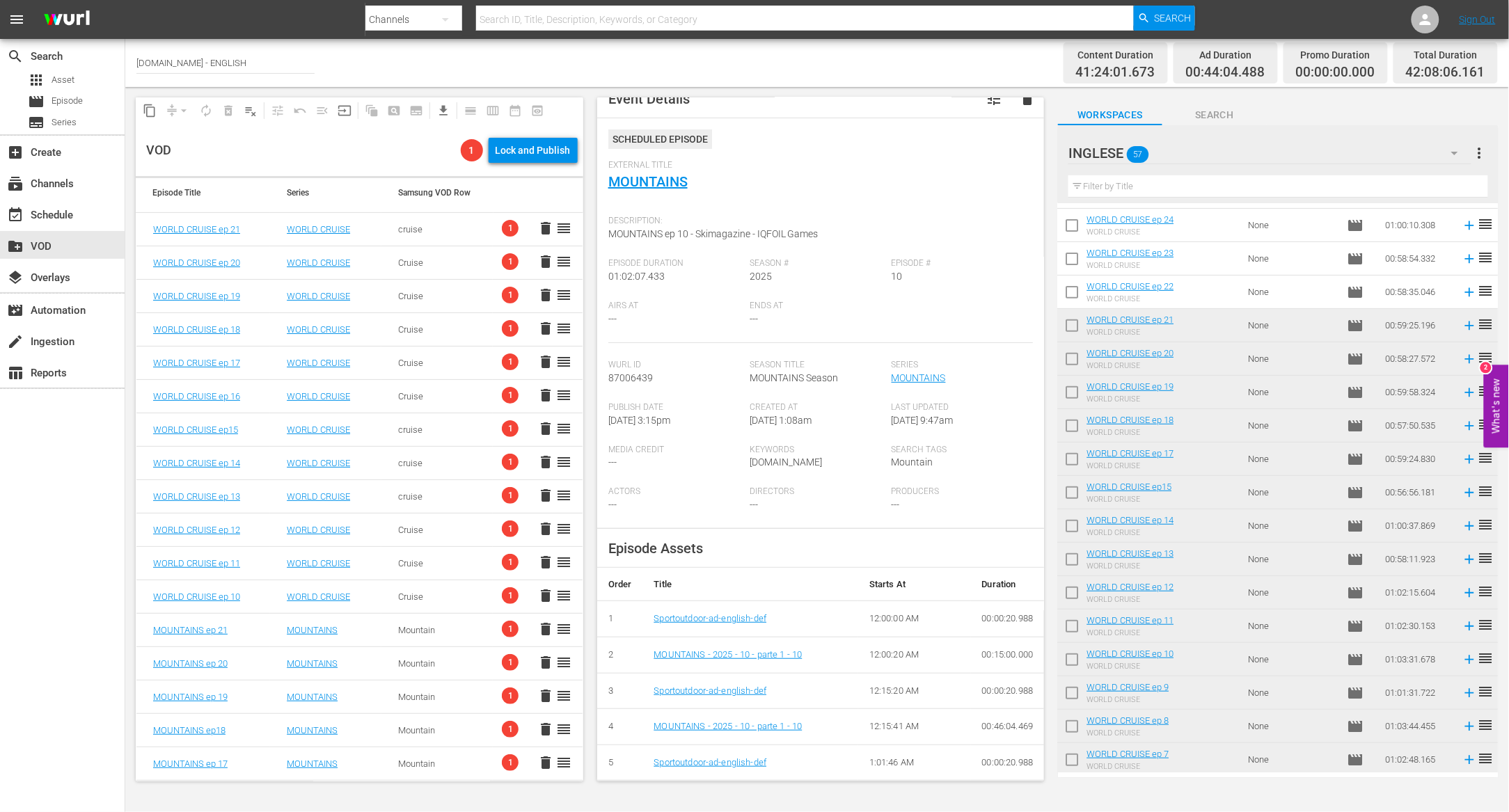
scroll to position [0, 0]
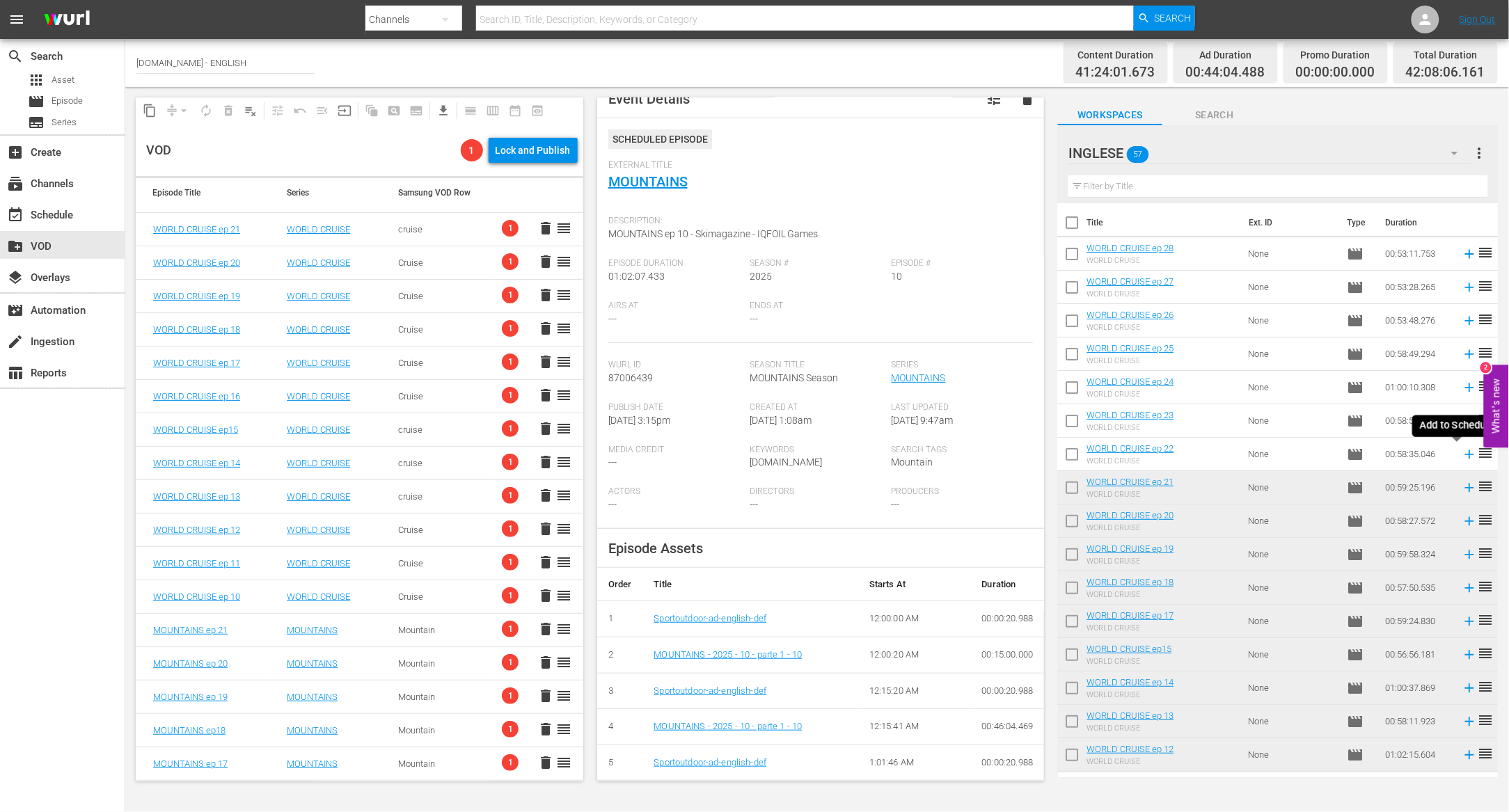
click at [1462, 453] on icon at bounding box center [1470, 454] width 15 height 15
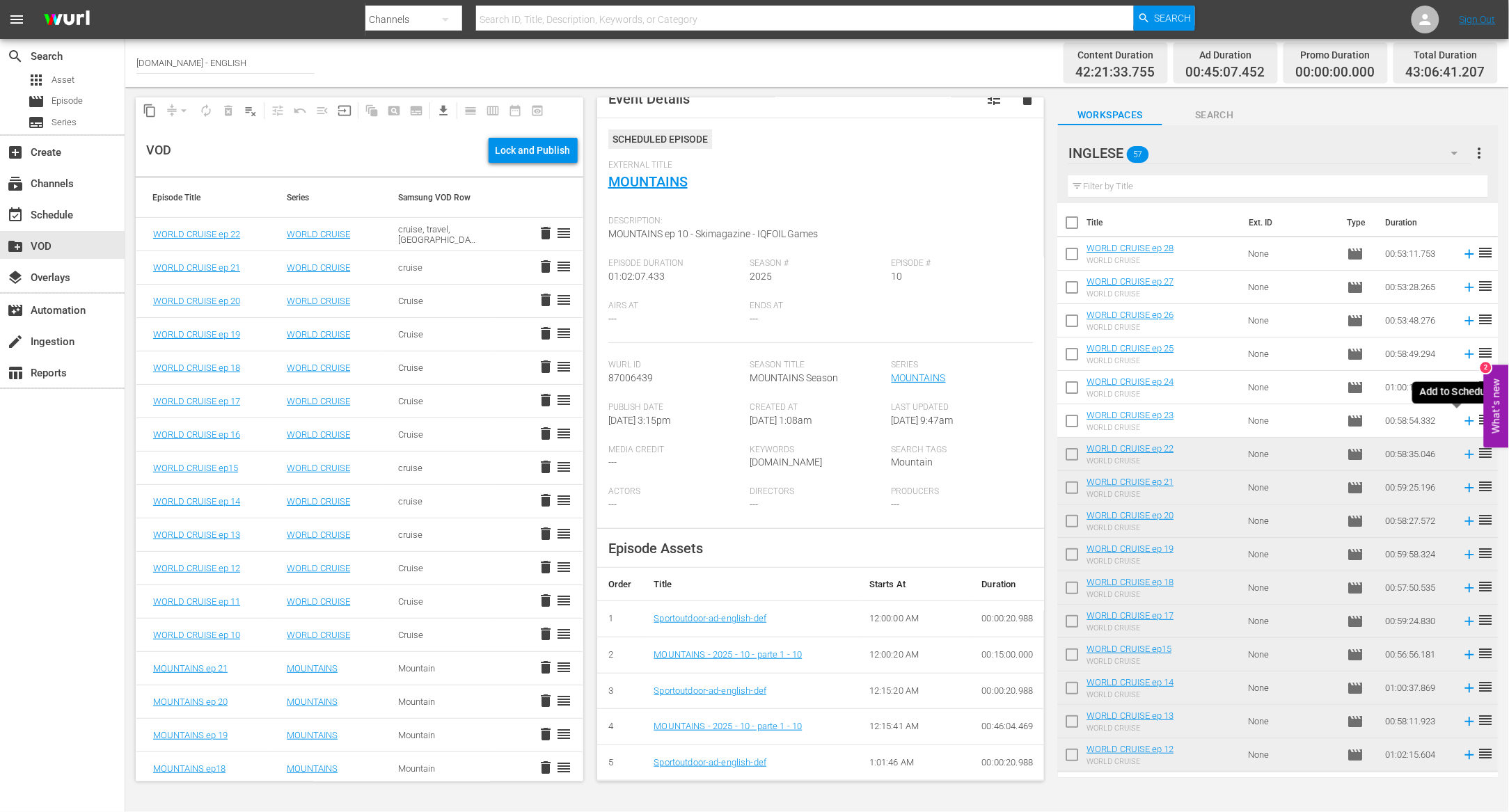
click at [1462, 419] on icon at bounding box center [1470, 420] width 15 height 15
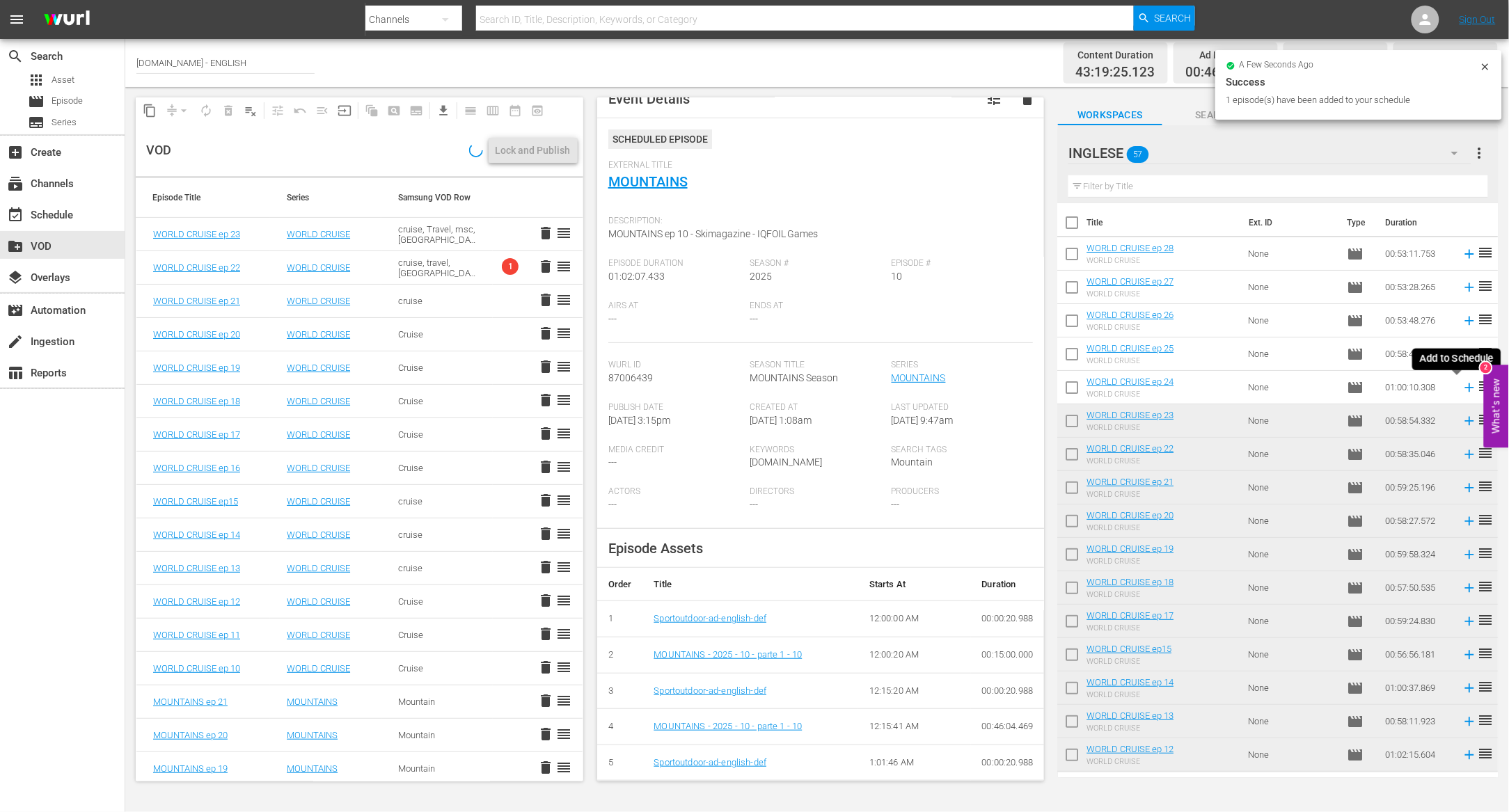
click at [1466, 386] on icon at bounding box center [1470, 387] width 9 height 9
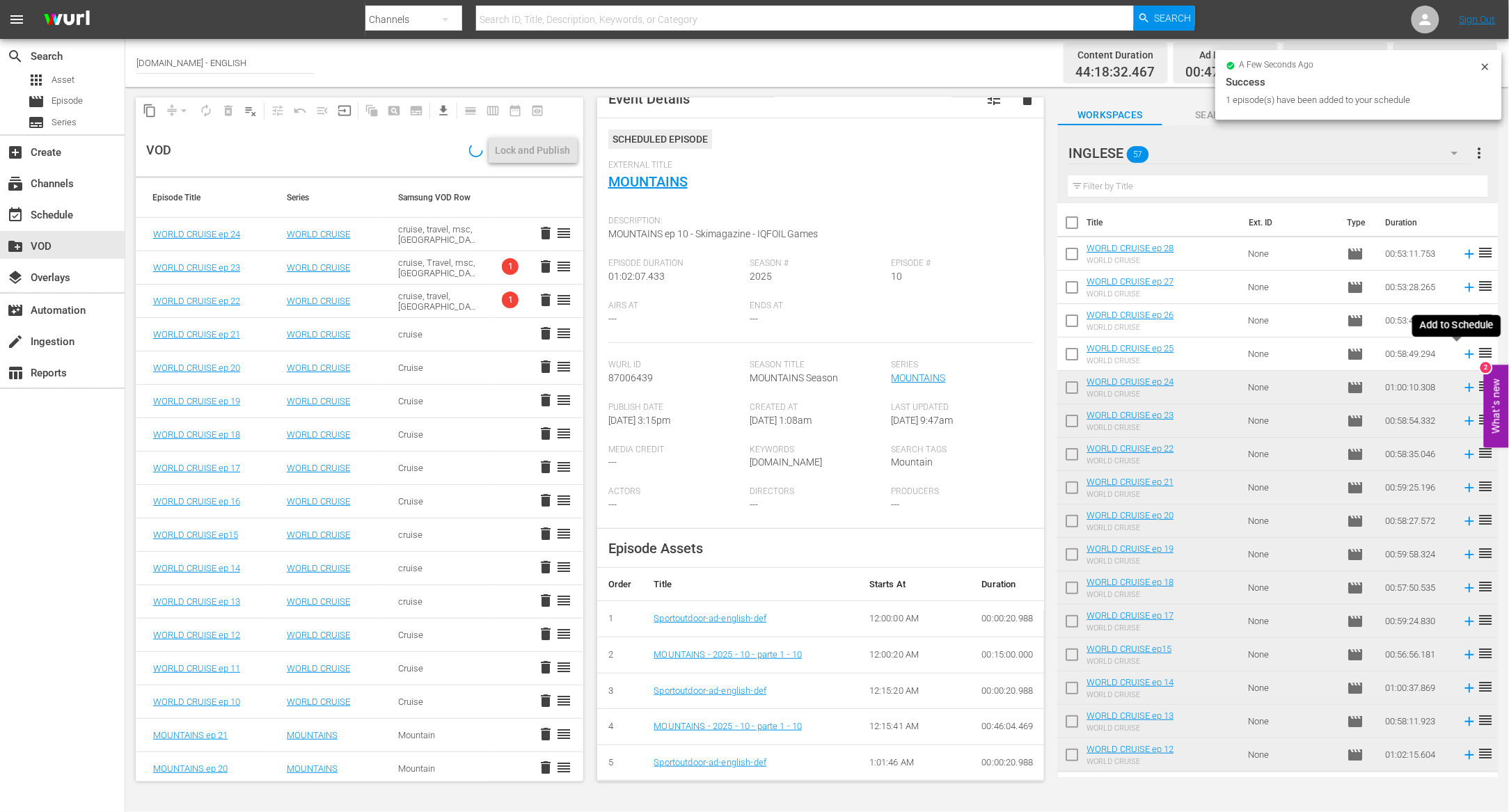
click at [1466, 350] on icon at bounding box center [1470, 353] width 9 height 9
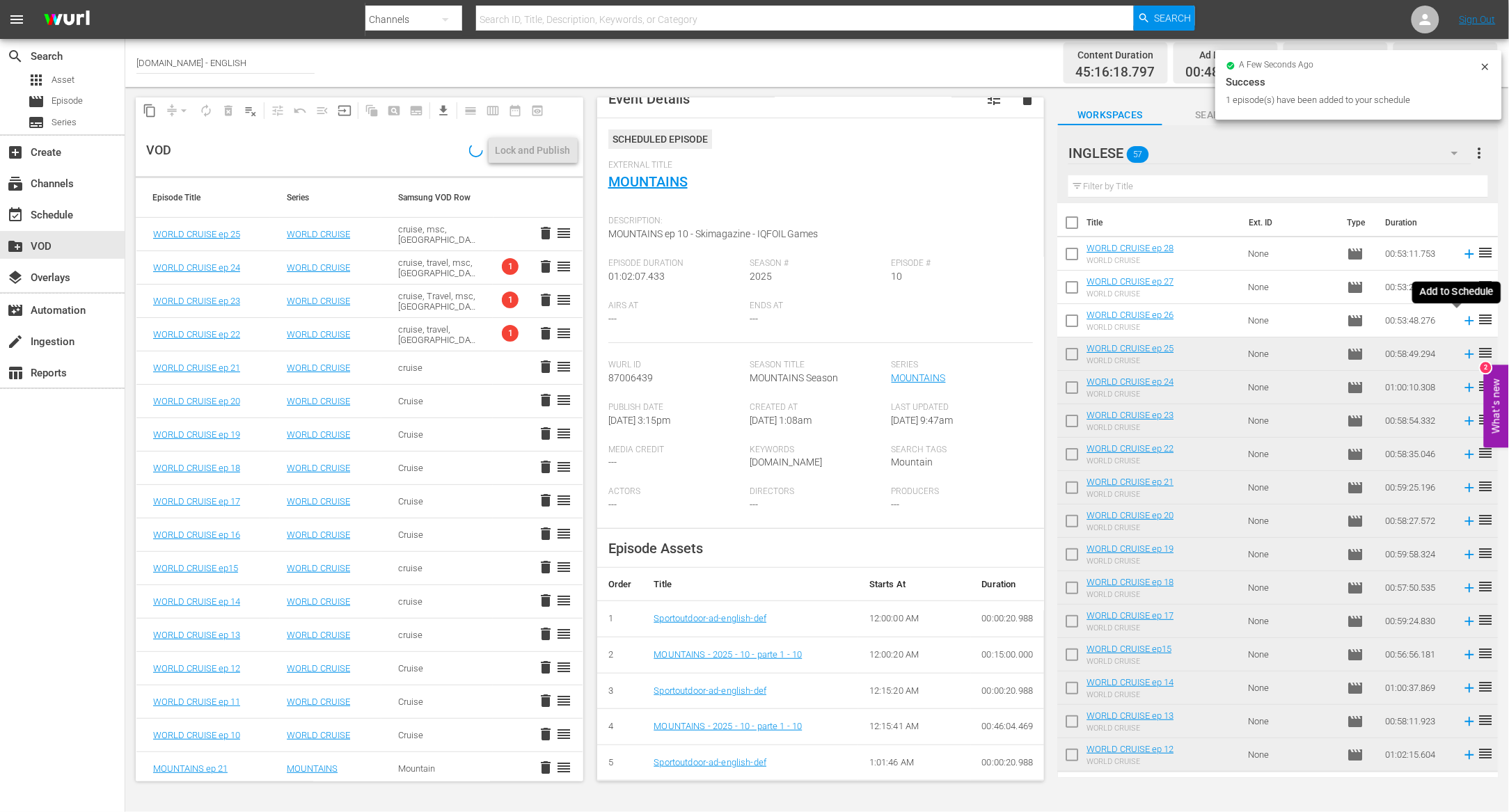
click at [1462, 316] on icon at bounding box center [1470, 320] width 15 height 15
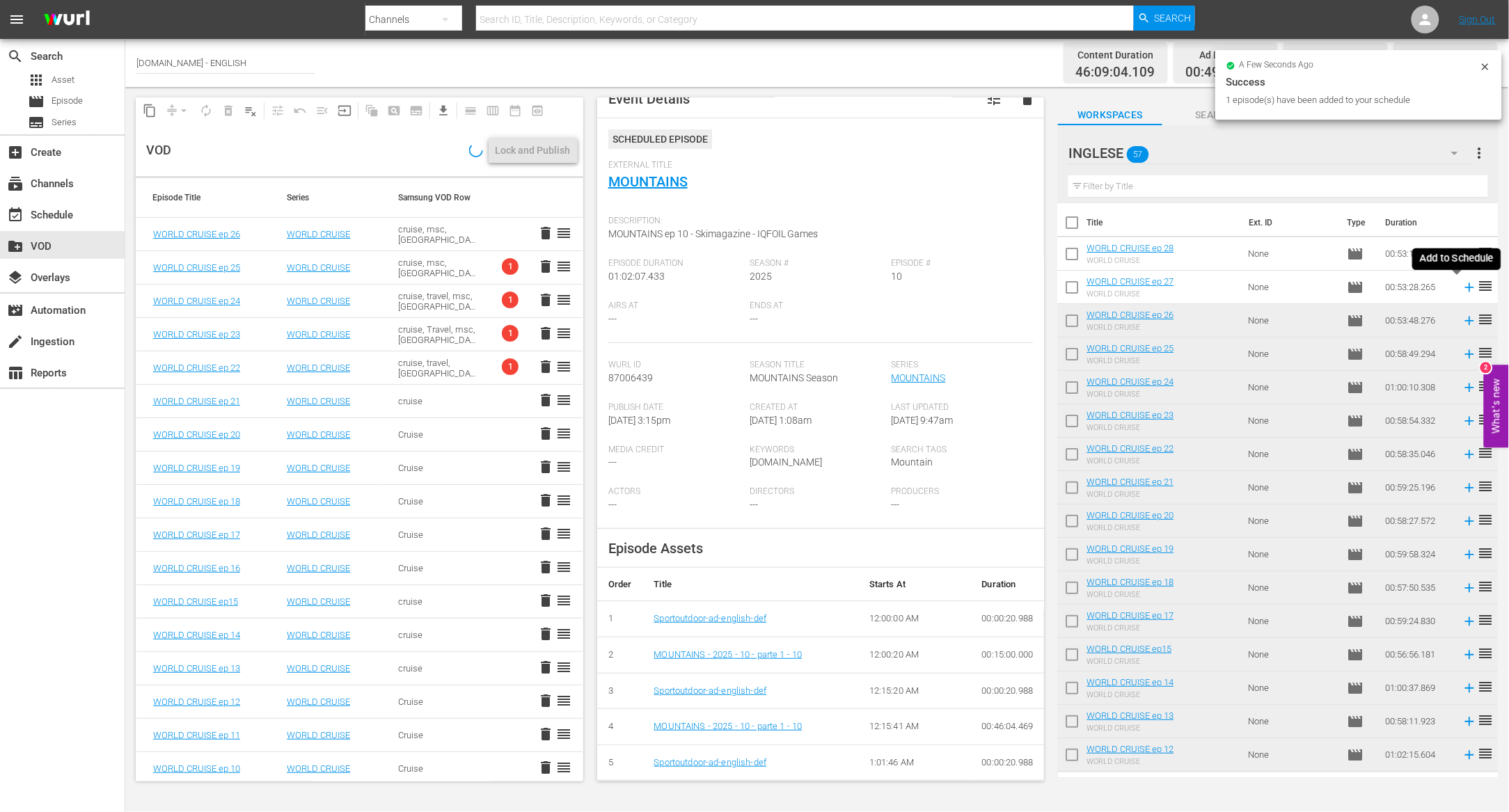
click at [1462, 286] on icon at bounding box center [1470, 287] width 15 height 15
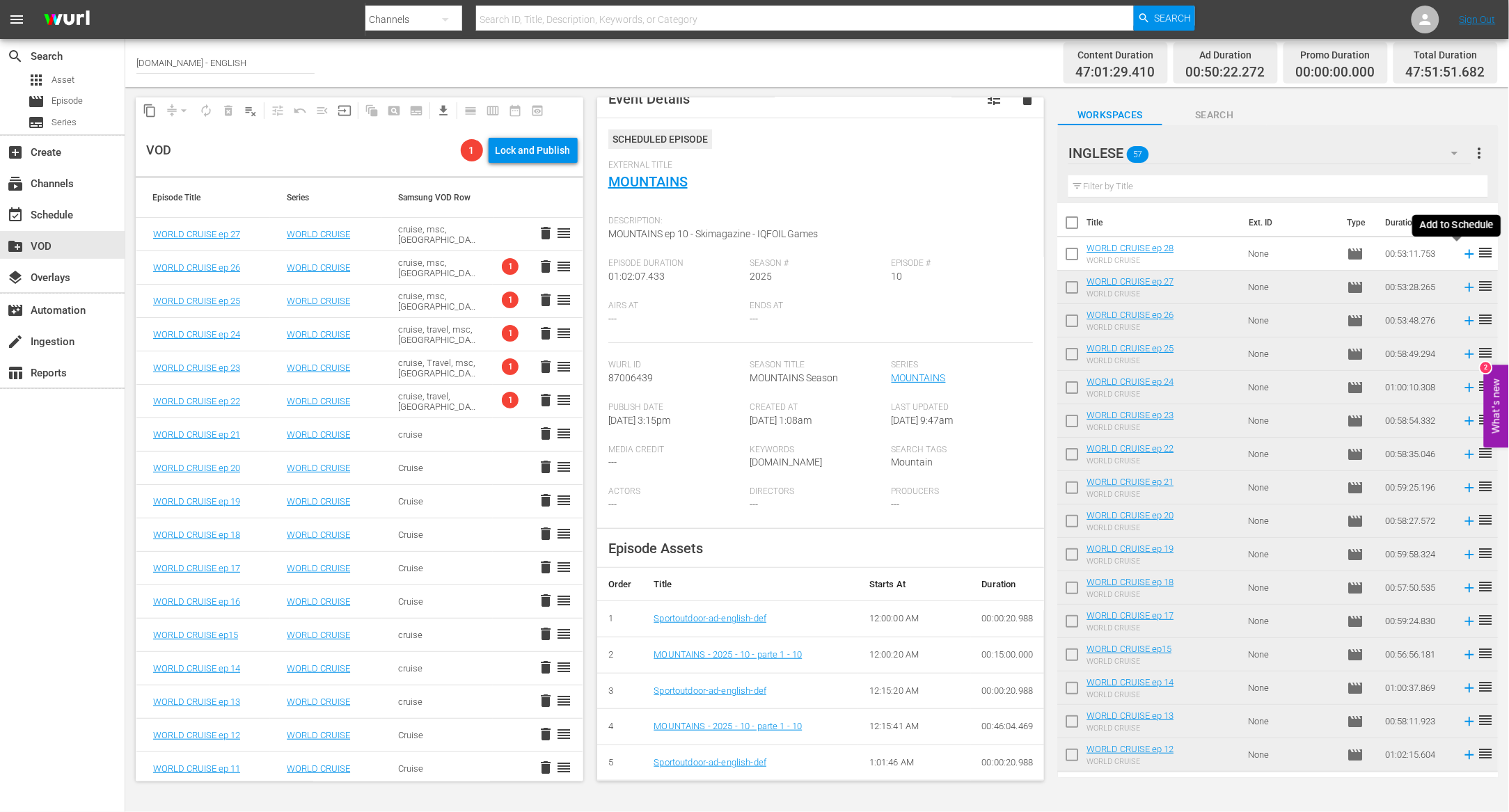
click at [1462, 253] on icon at bounding box center [1470, 254] width 15 height 15
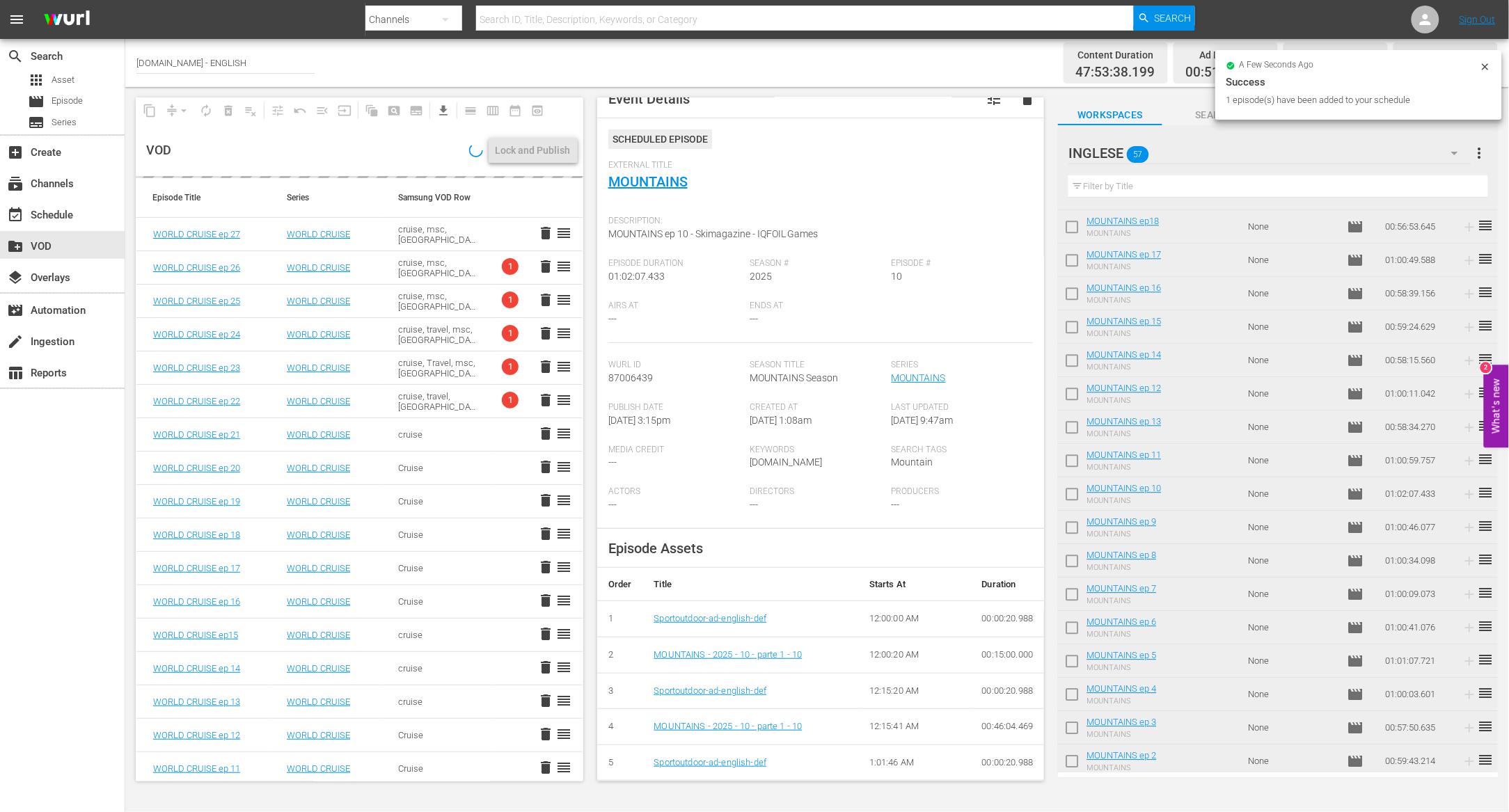
scroll to position [1368, 0]
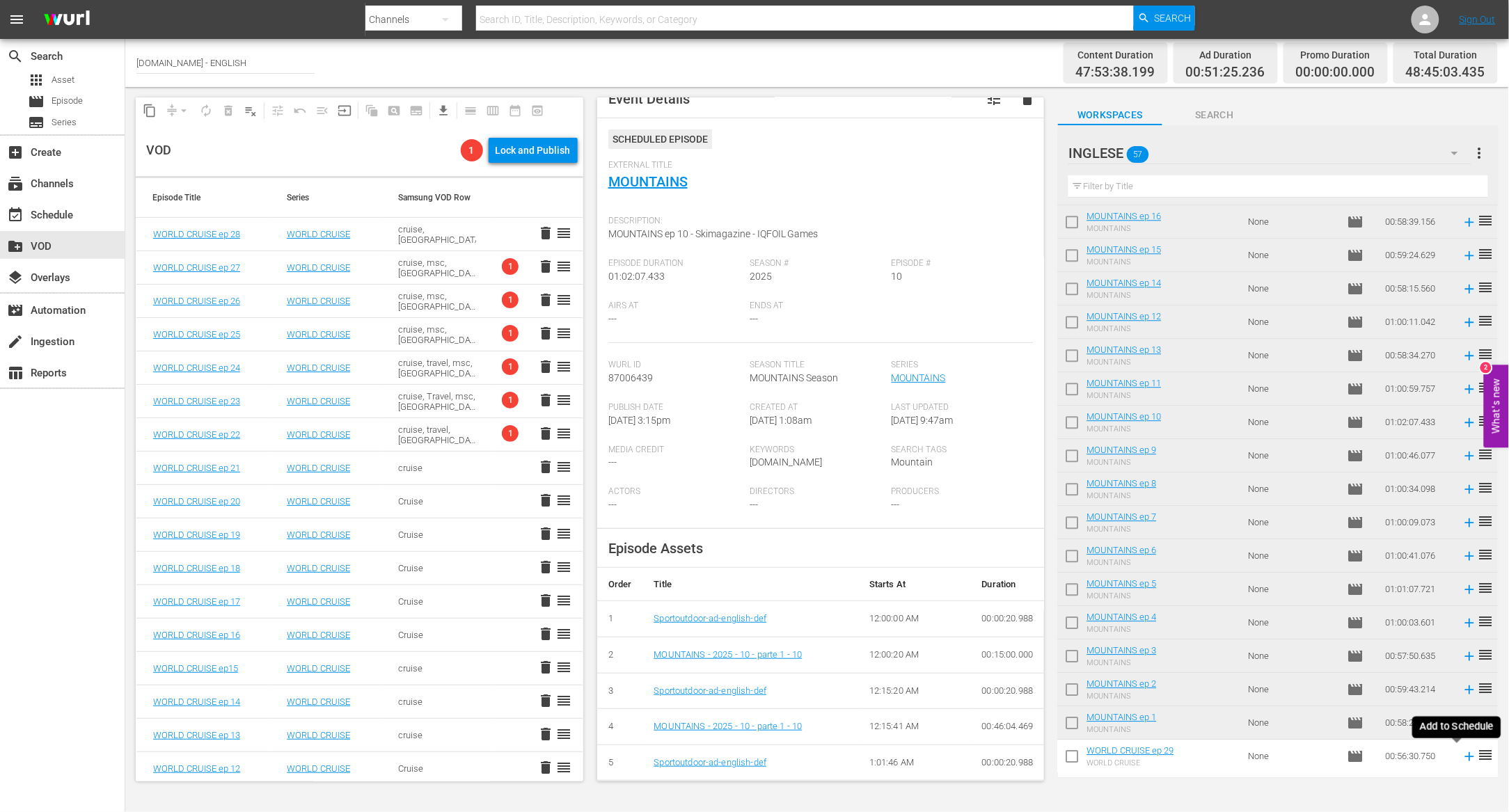
click at [1462, 758] on icon at bounding box center [1470, 756] width 15 height 15
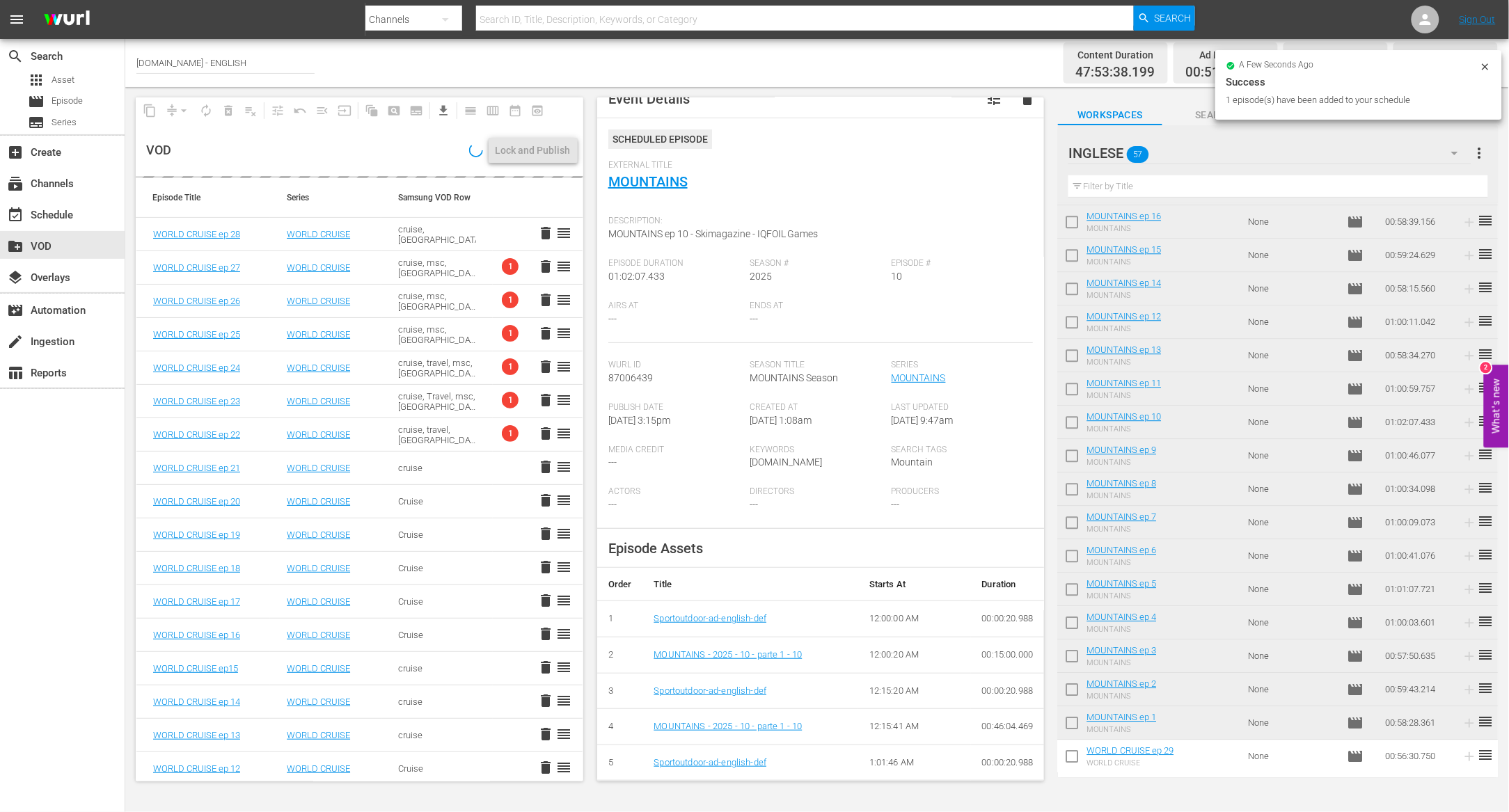
scroll to position [863, 0]
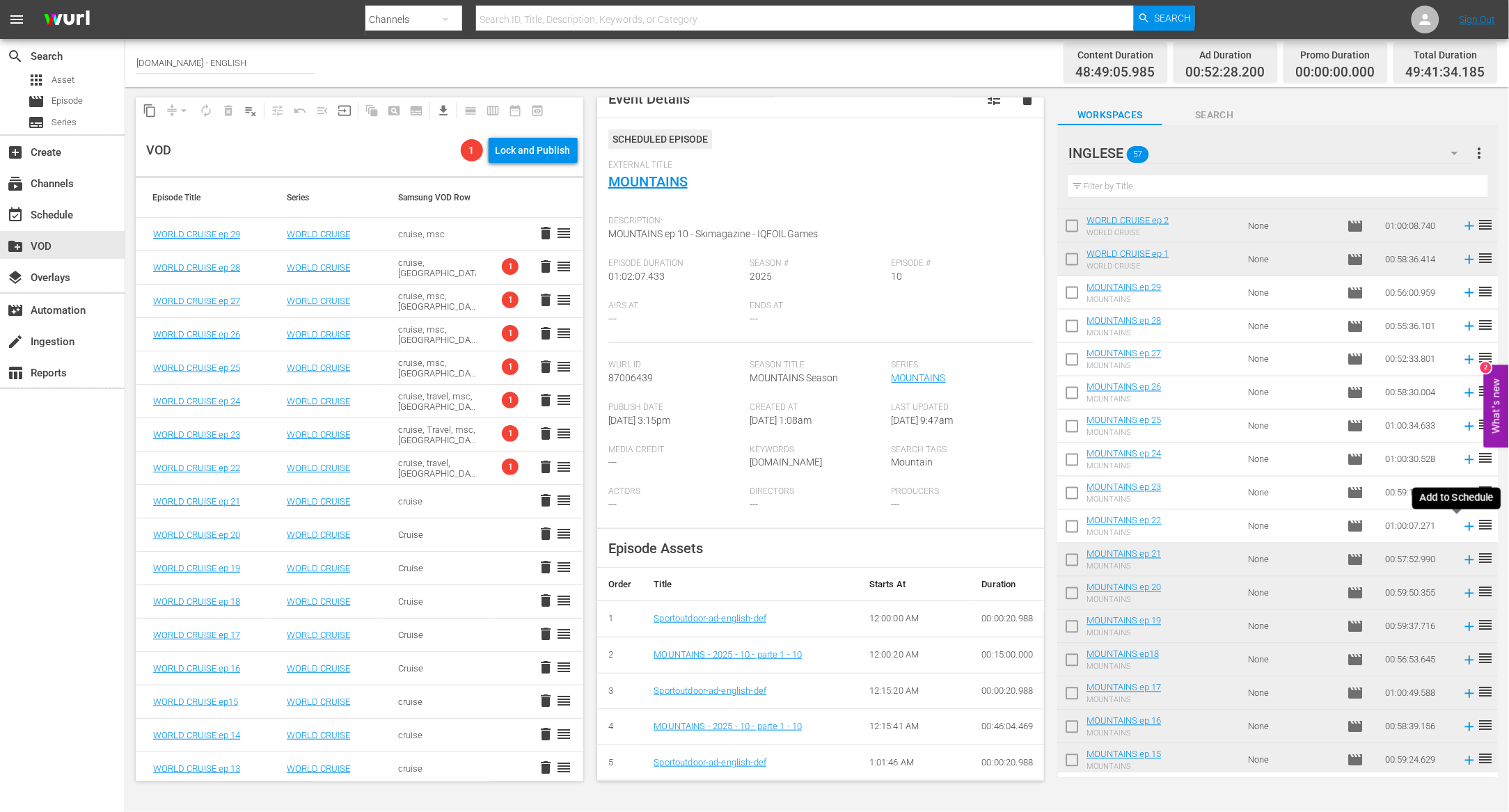
click at [1462, 527] on icon at bounding box center [1470, 526] width 15 height 15
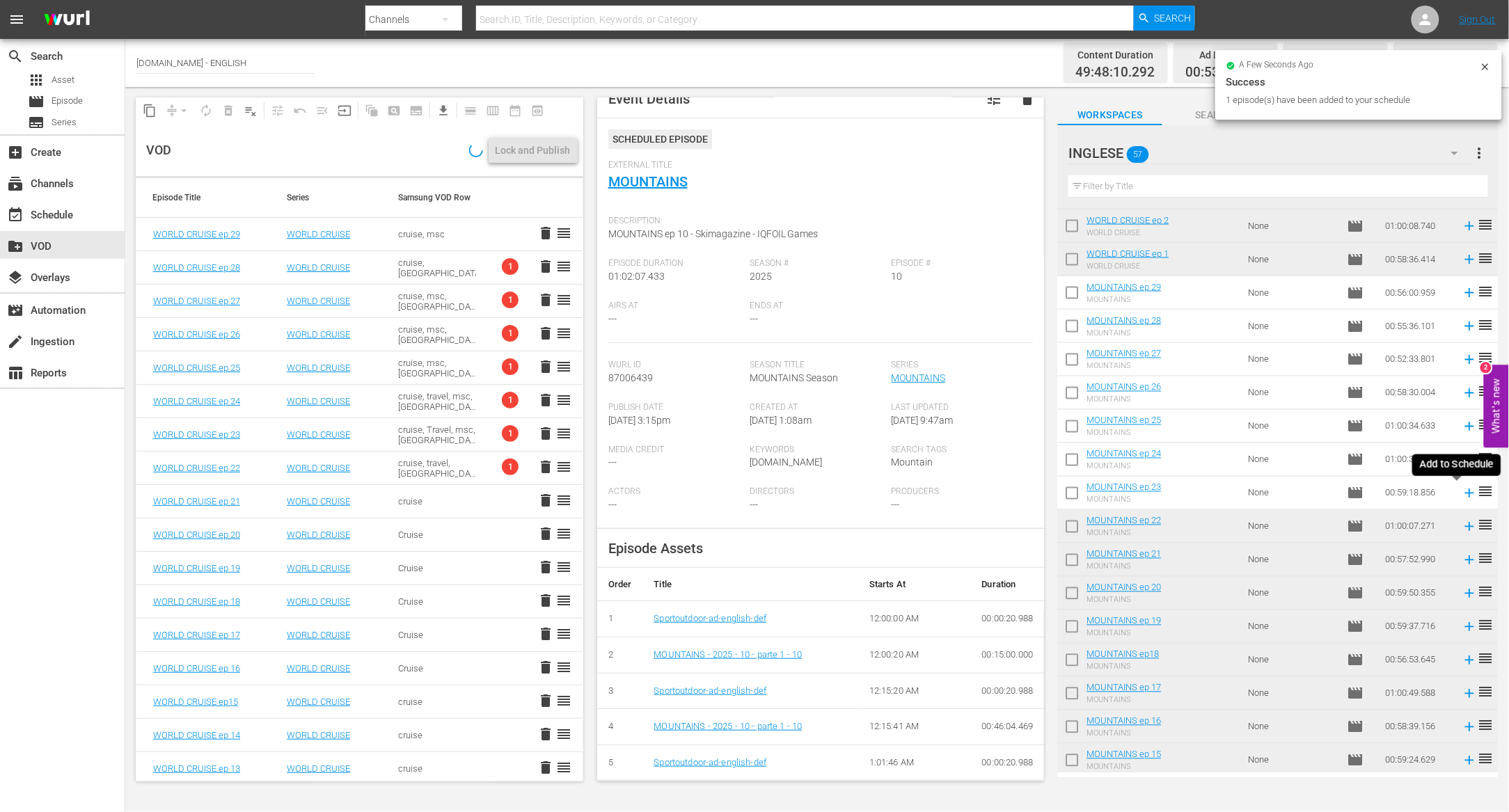
click at [1466, 493] on icon at bounding box center [1470, 493] width 9 height 9
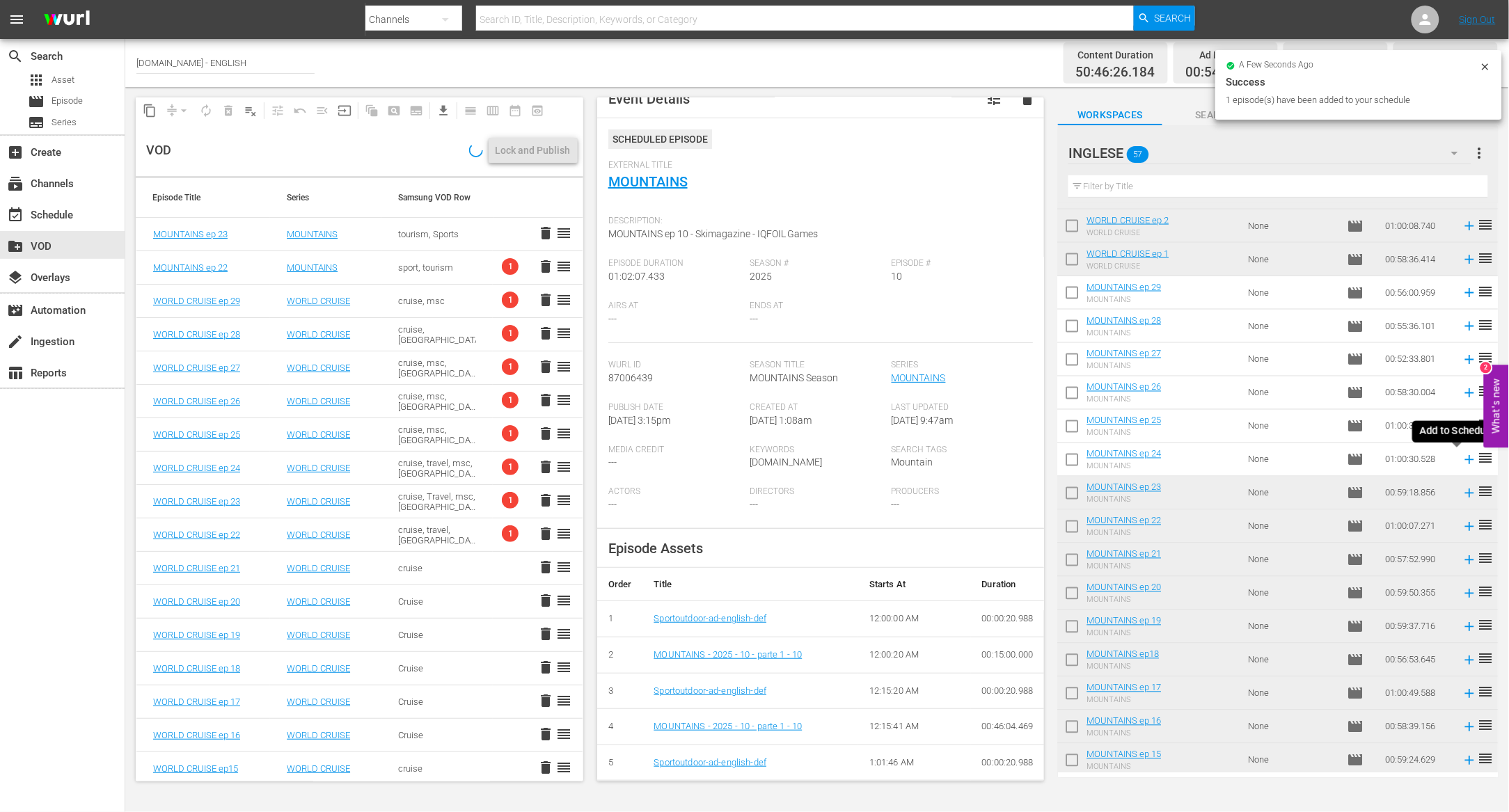
click at [1466, 459] on icon at bounding box center [1470, 459] width 9 height 9
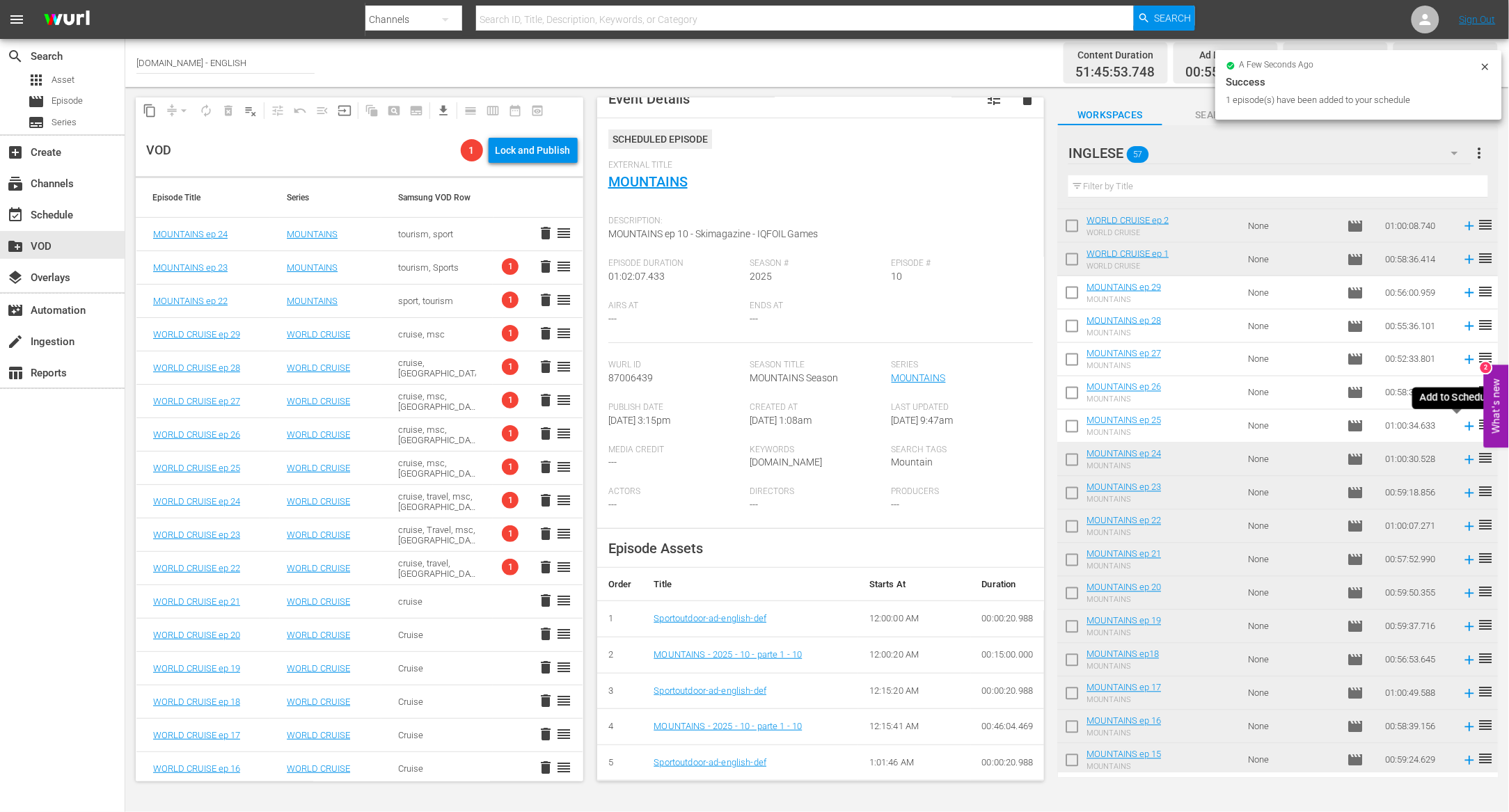
click at [1462, 424] on icon at bounding box center [1470, 426] width 15 height 15
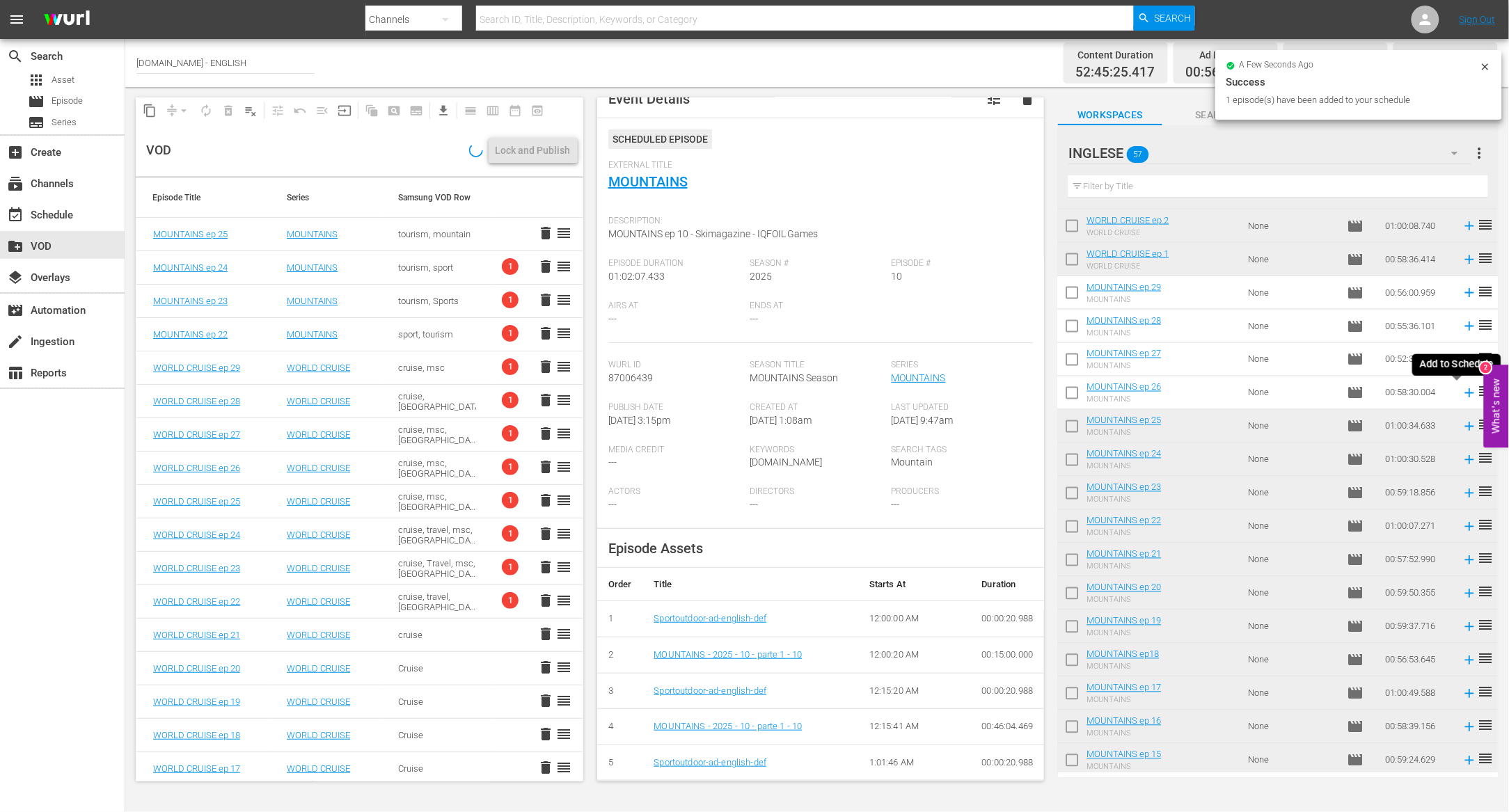
click at [1462, 394] on icon at bounding box center [1470, 392] width 15 height 15
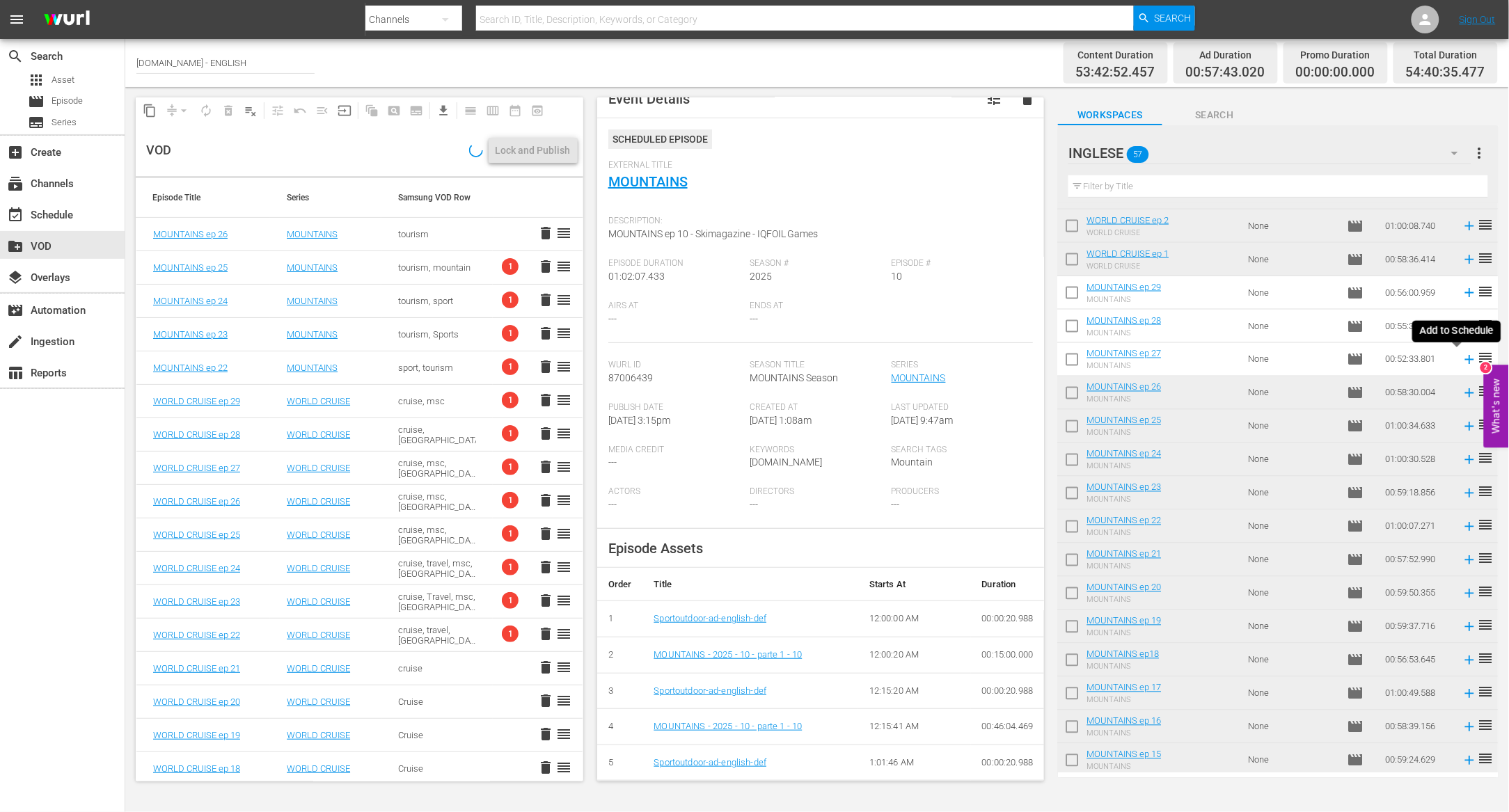
click at [1462, 363] on icon at bounding box center [1470, 359] width 15 height 15
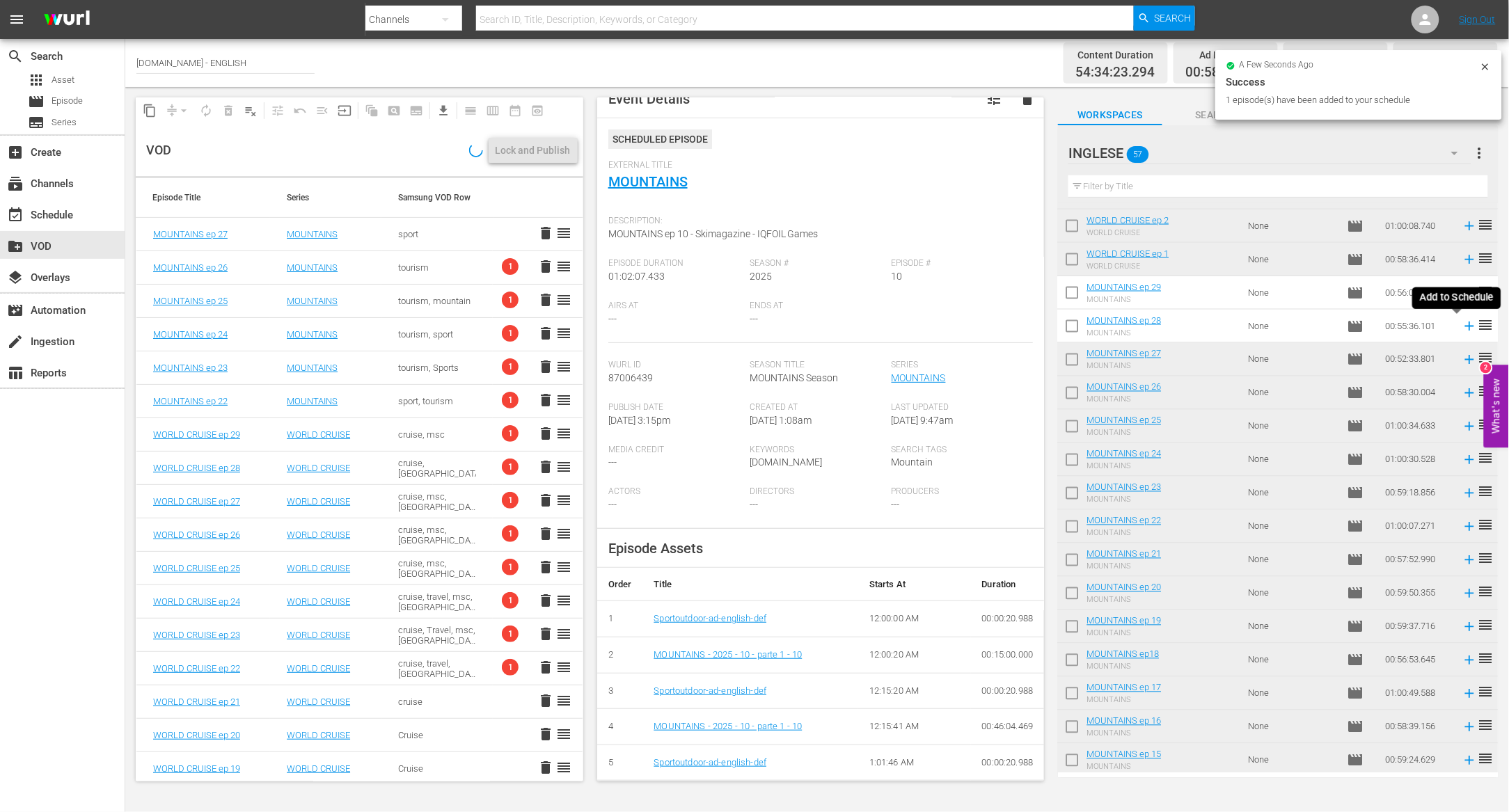
click at [1466, 327] on icon at bounding box center [1470, 326] width 9 height 9
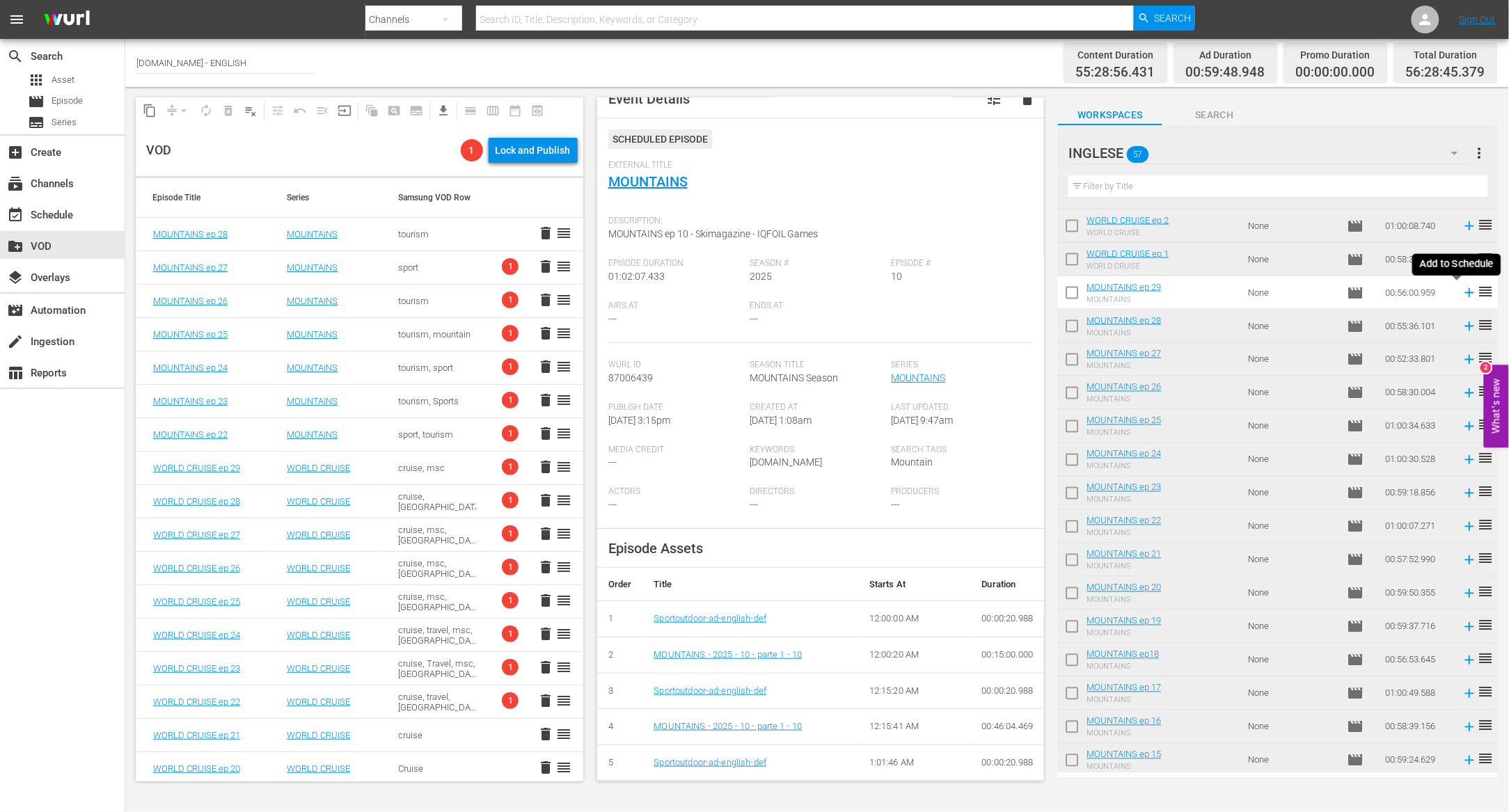
click at [1462, 293] on icon at bounding box center [1470, 293] width 15 height 15
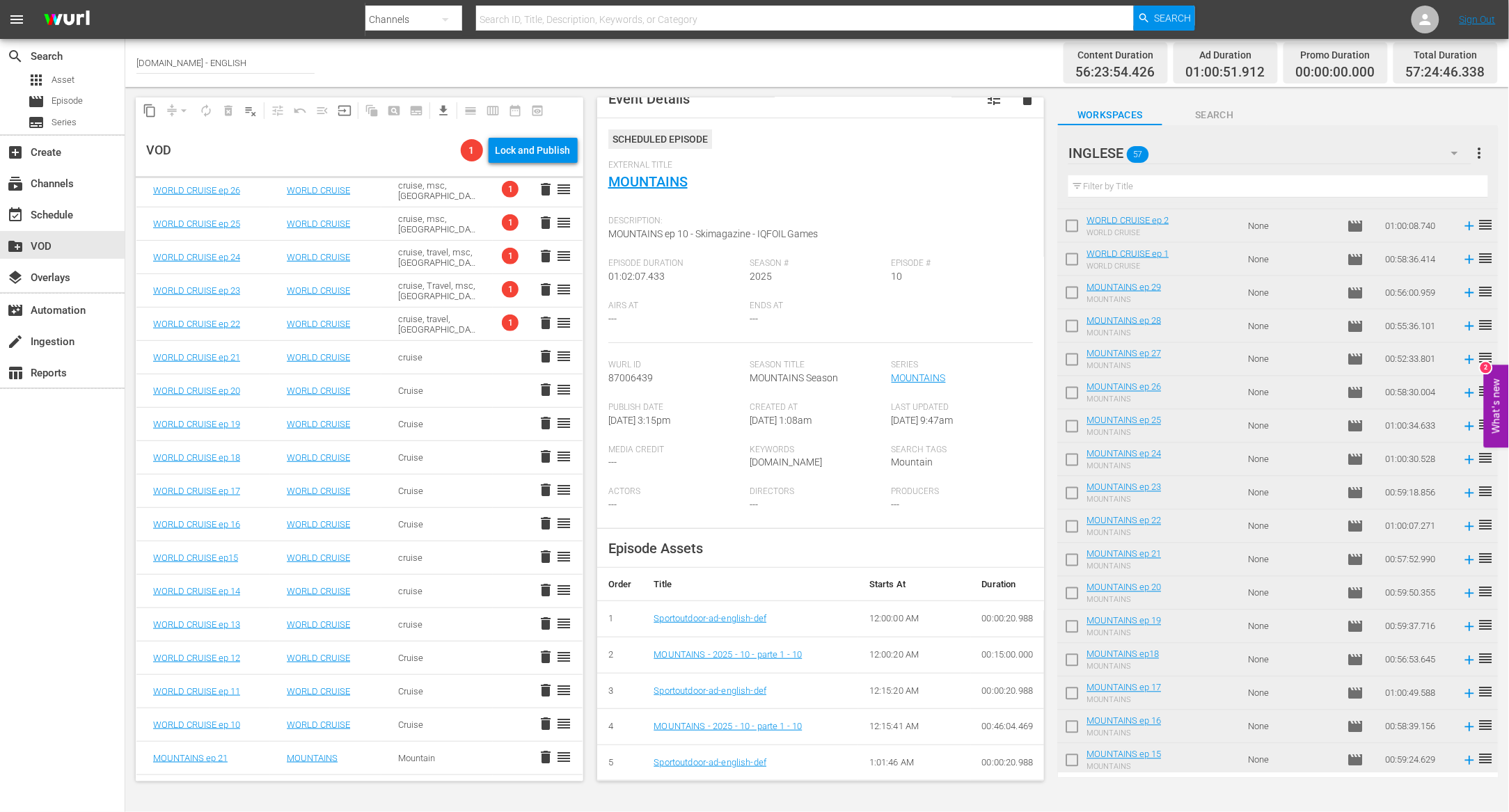
scroll to position [0, 0]
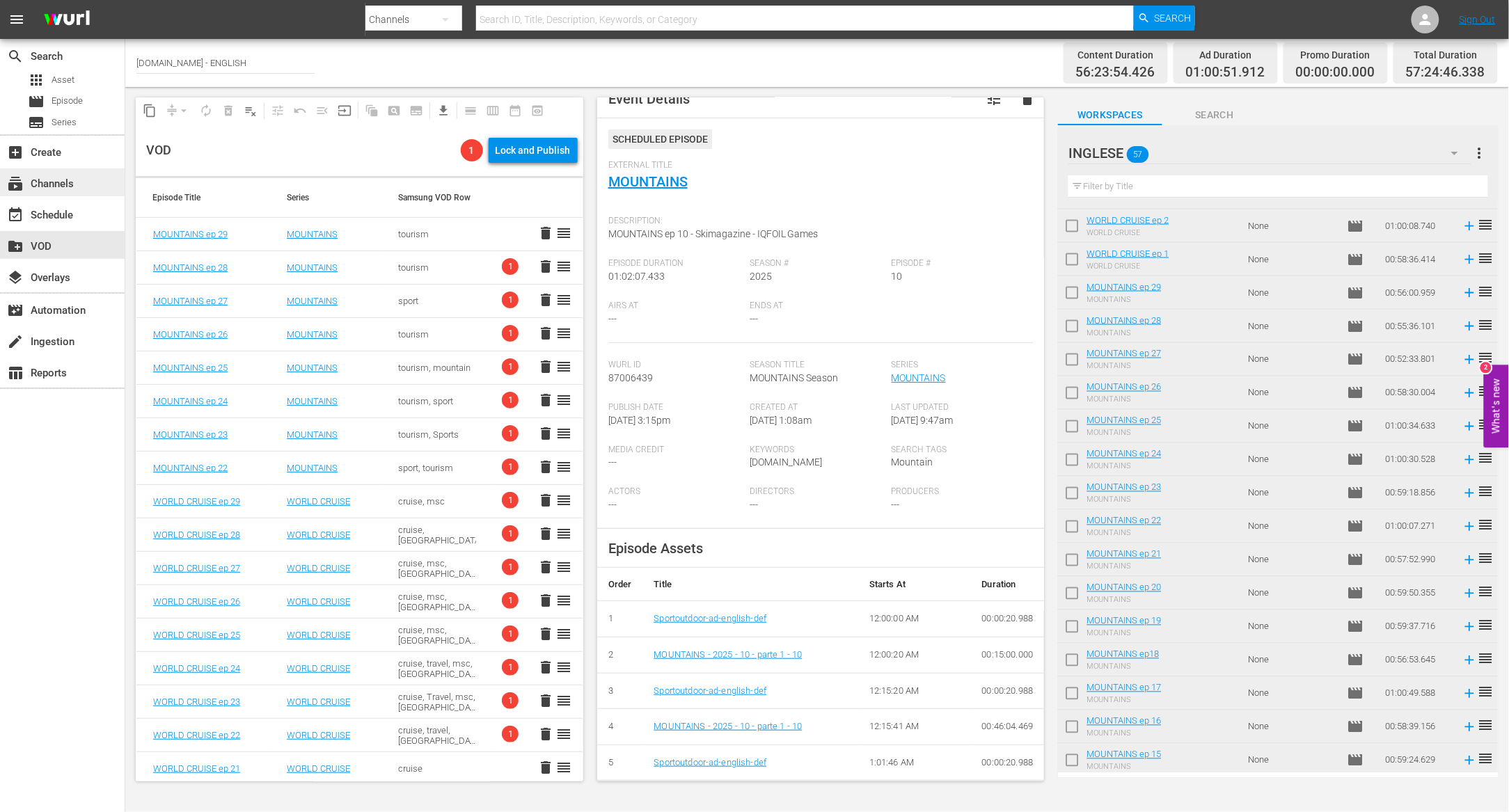
click at [84, 183] on div "subscriptions Channels" at bounding box center [62, 182] width 124 height 28
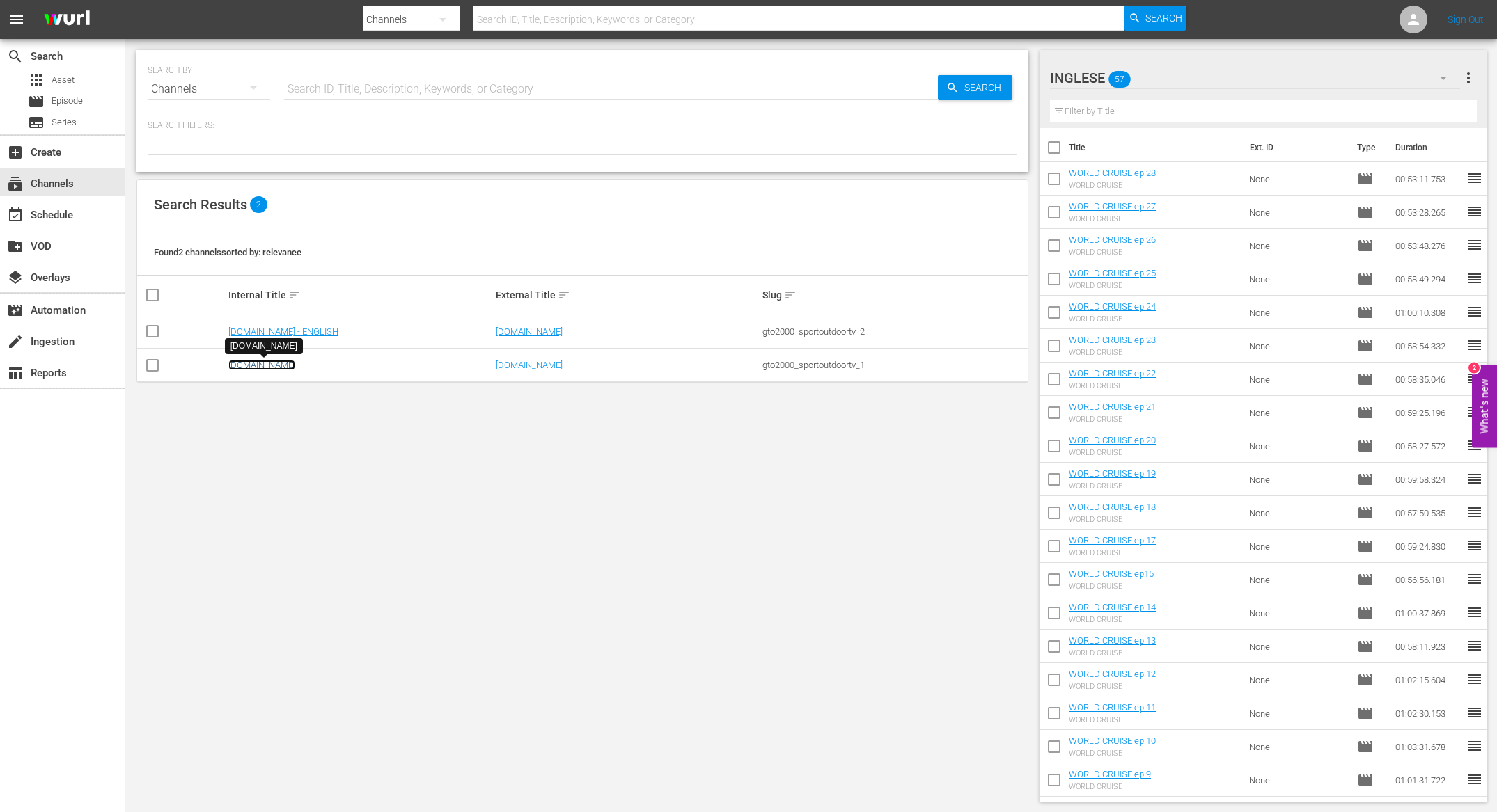
click at [273, 367] on link "[DOMAIN_NAME]" at bounding box center [261, 364] width 67 height 10
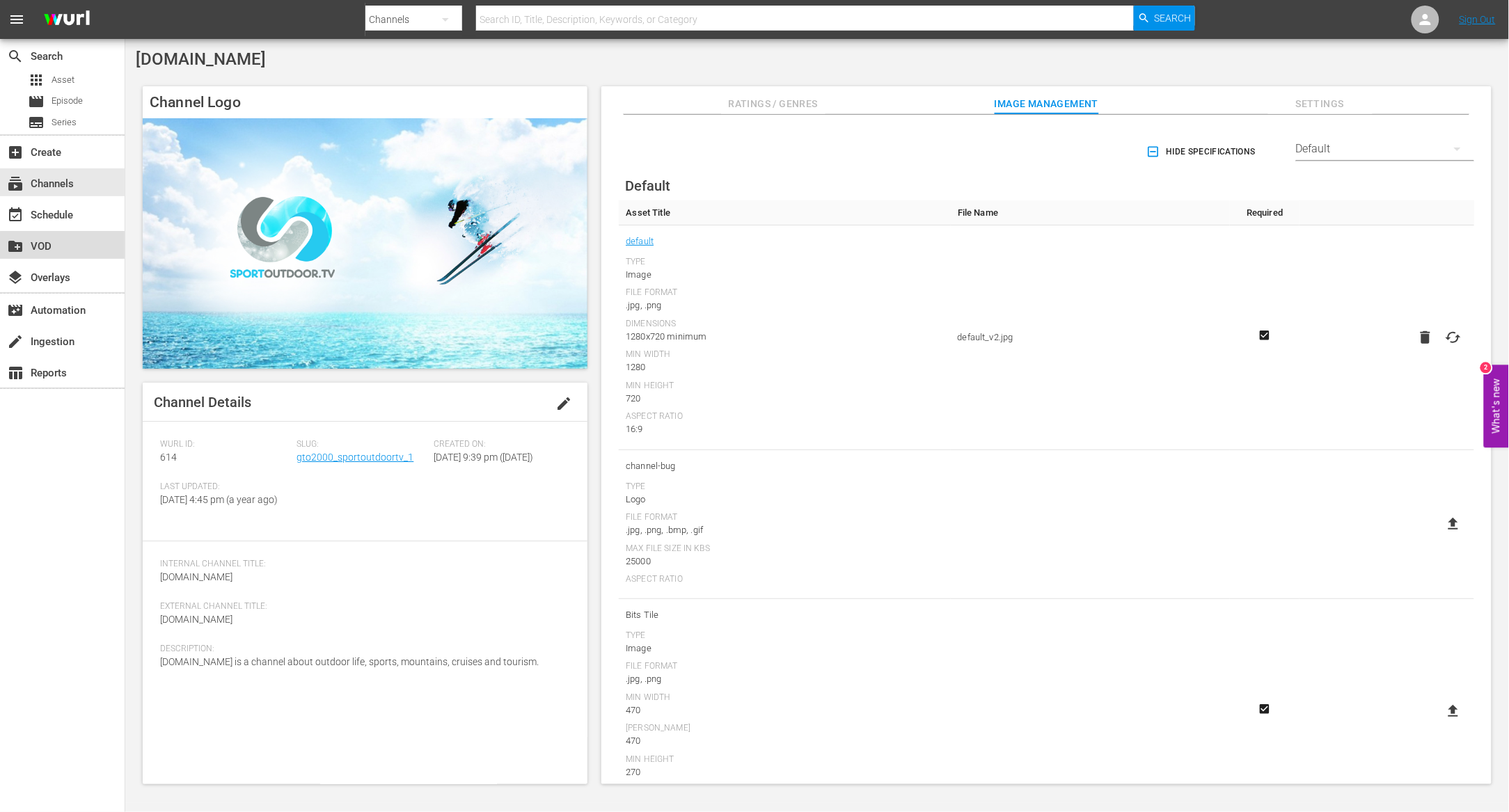
click at [77, 250] on div "create_new_folder VOD" at bounding box center [62, 245] width 124 height 28
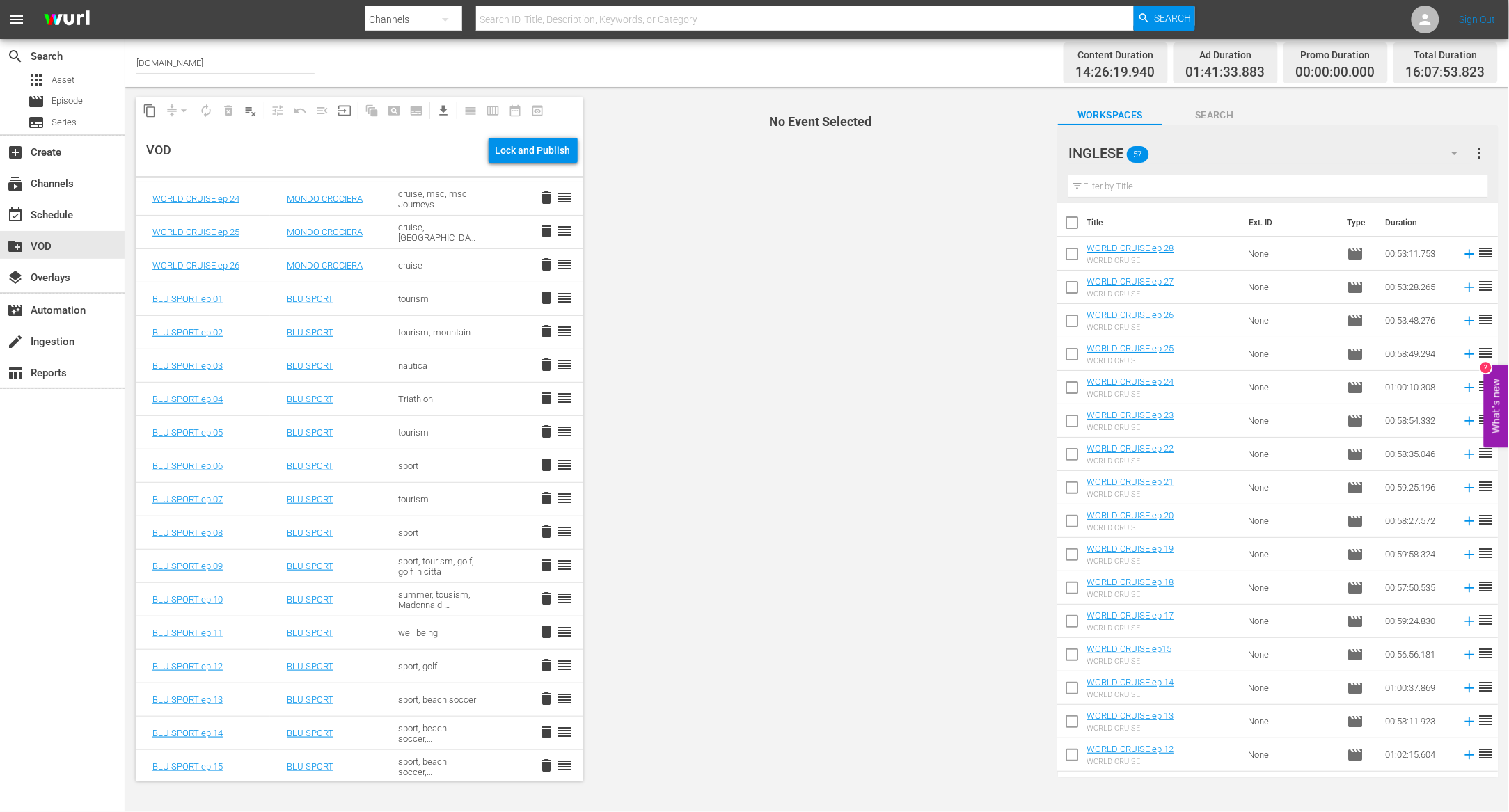
scroll to position [471, 0]
click at [1454, 156] on icon "button" at bounding box center [1454, 152] width 17 height 17
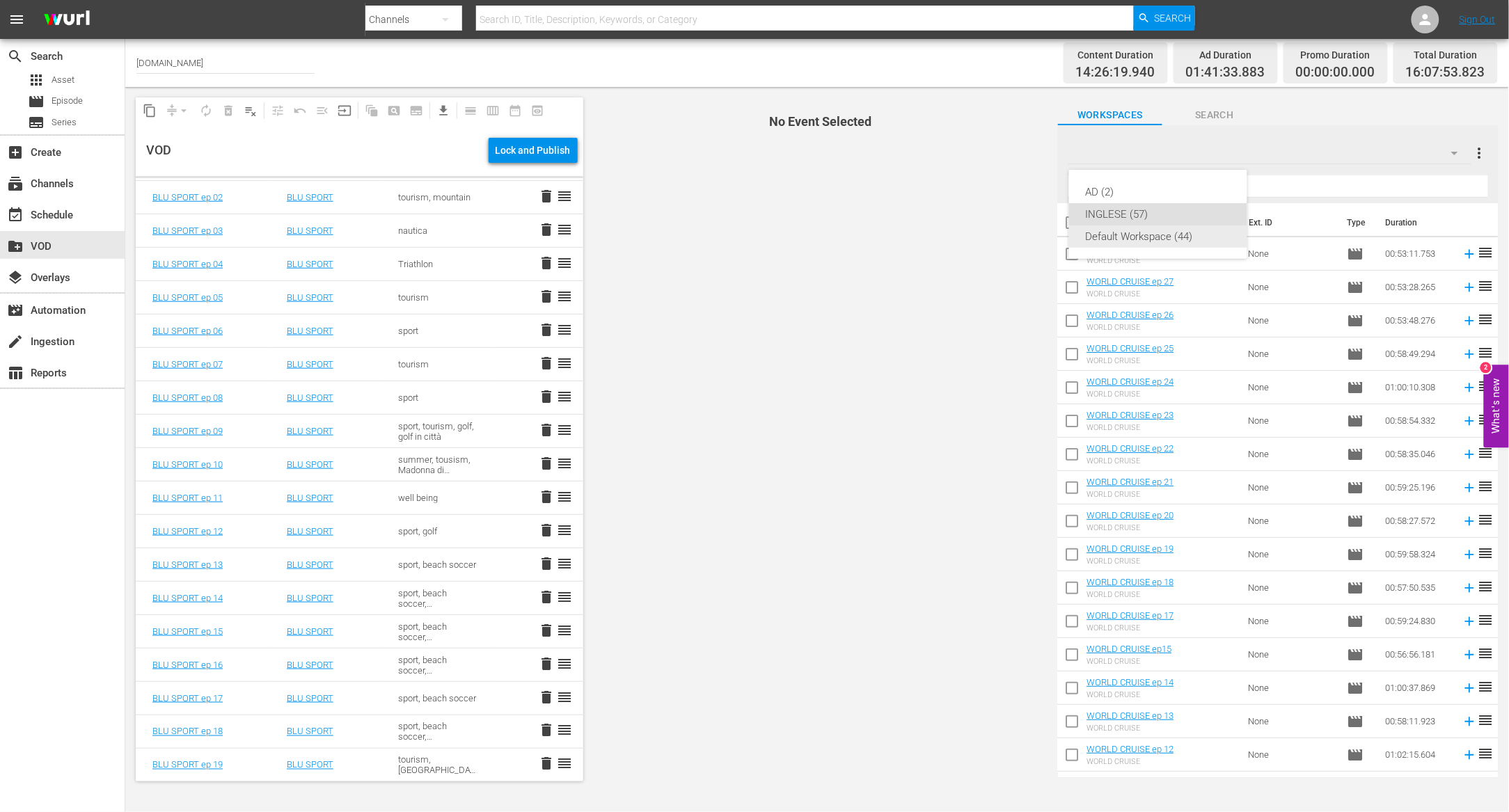
click at [1116, 233] on div "Default Workspace (44)" at bounding box center [1158, 237] width 144 height 22
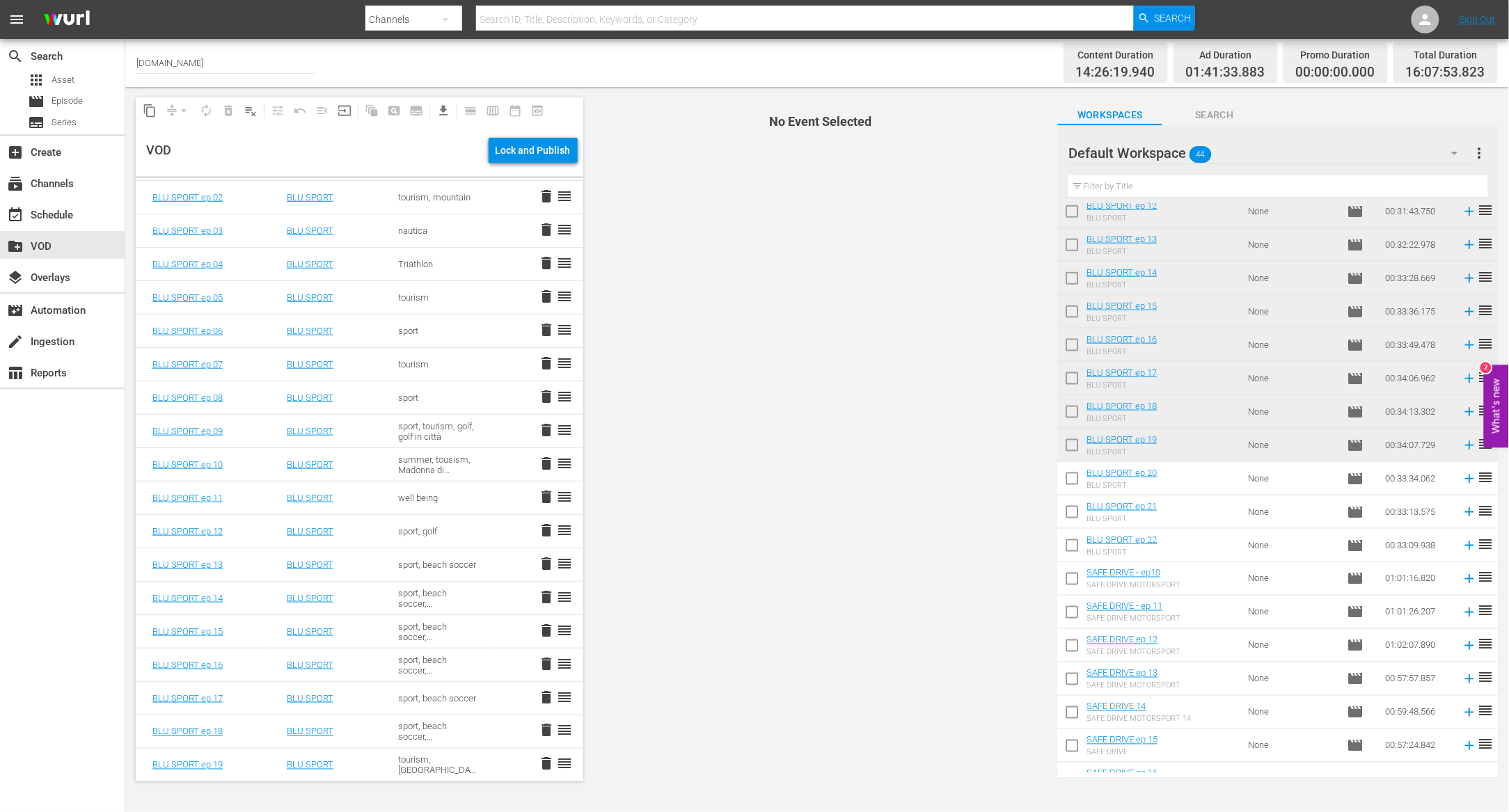
scroll to position [648, 0]
click at [1462, 473] on icon at bounding box center [1470, 474] width 15 height 15
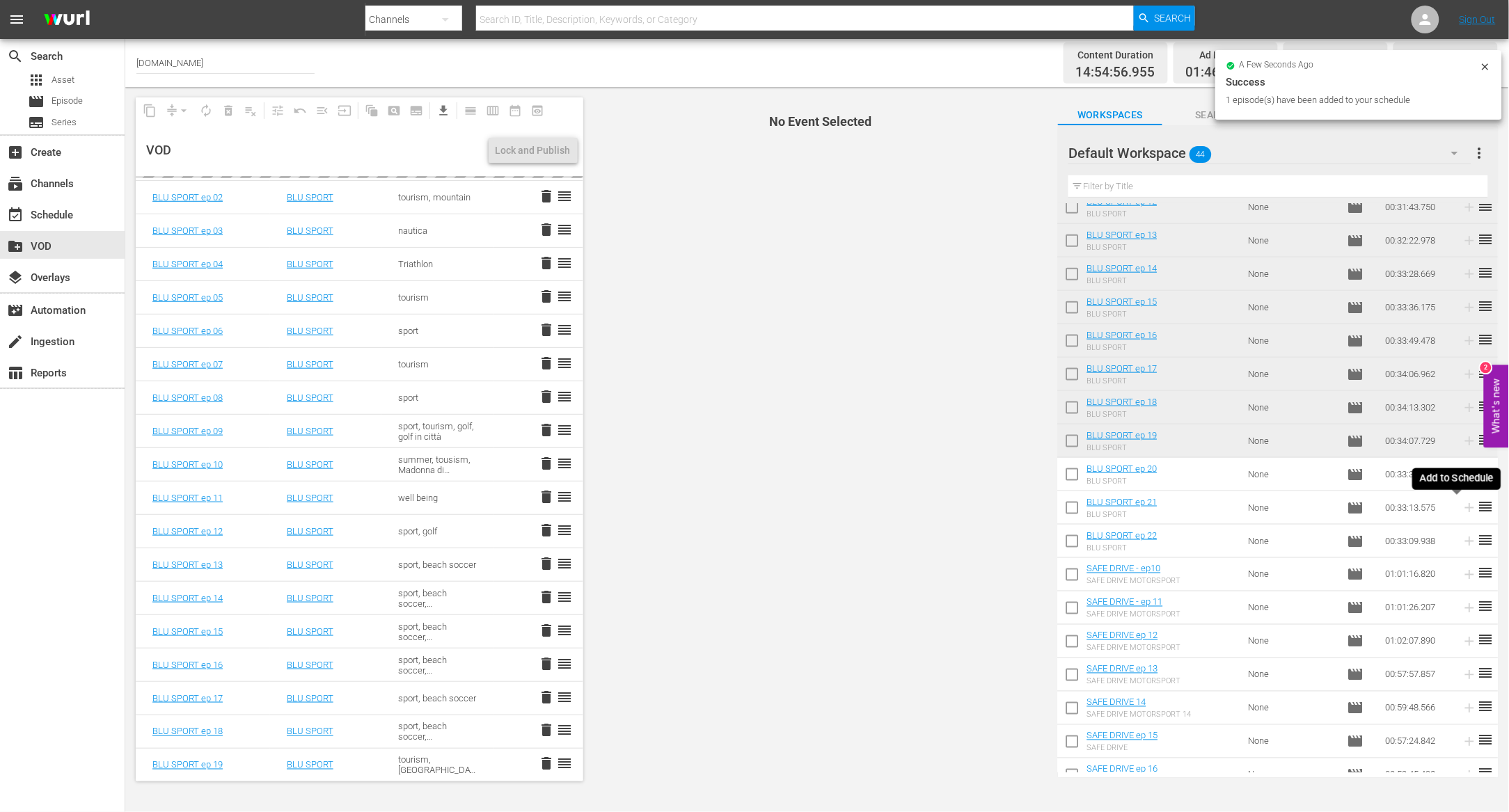
scroll to position [505, 0]
click at [1466, 507] on icon at bounding box center [1470, 507] width 9 height 9
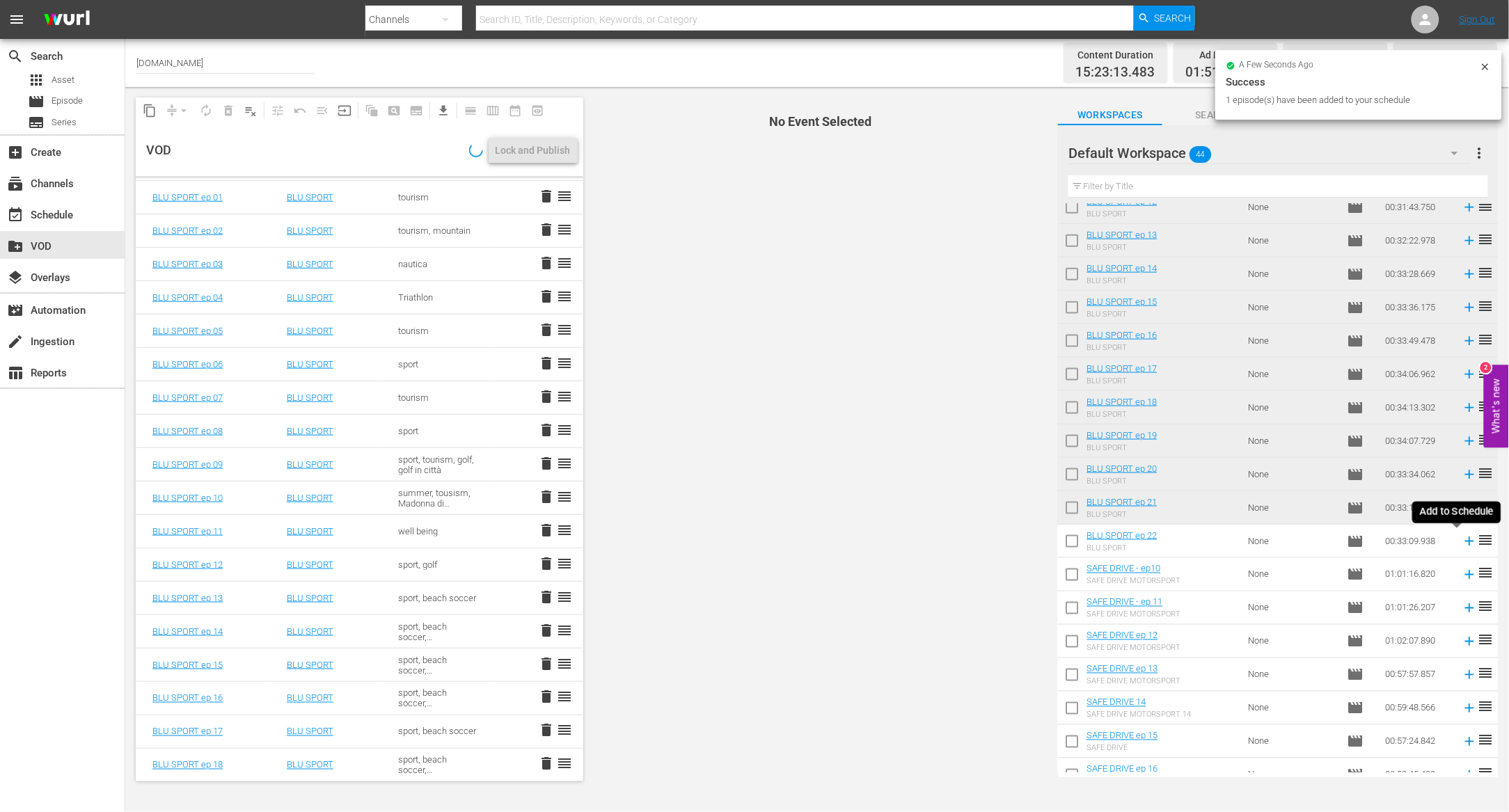
scroll to position [538, 0]
click at [1462, 542] on icon at bounding box center [1470, 541] width 15 height 15
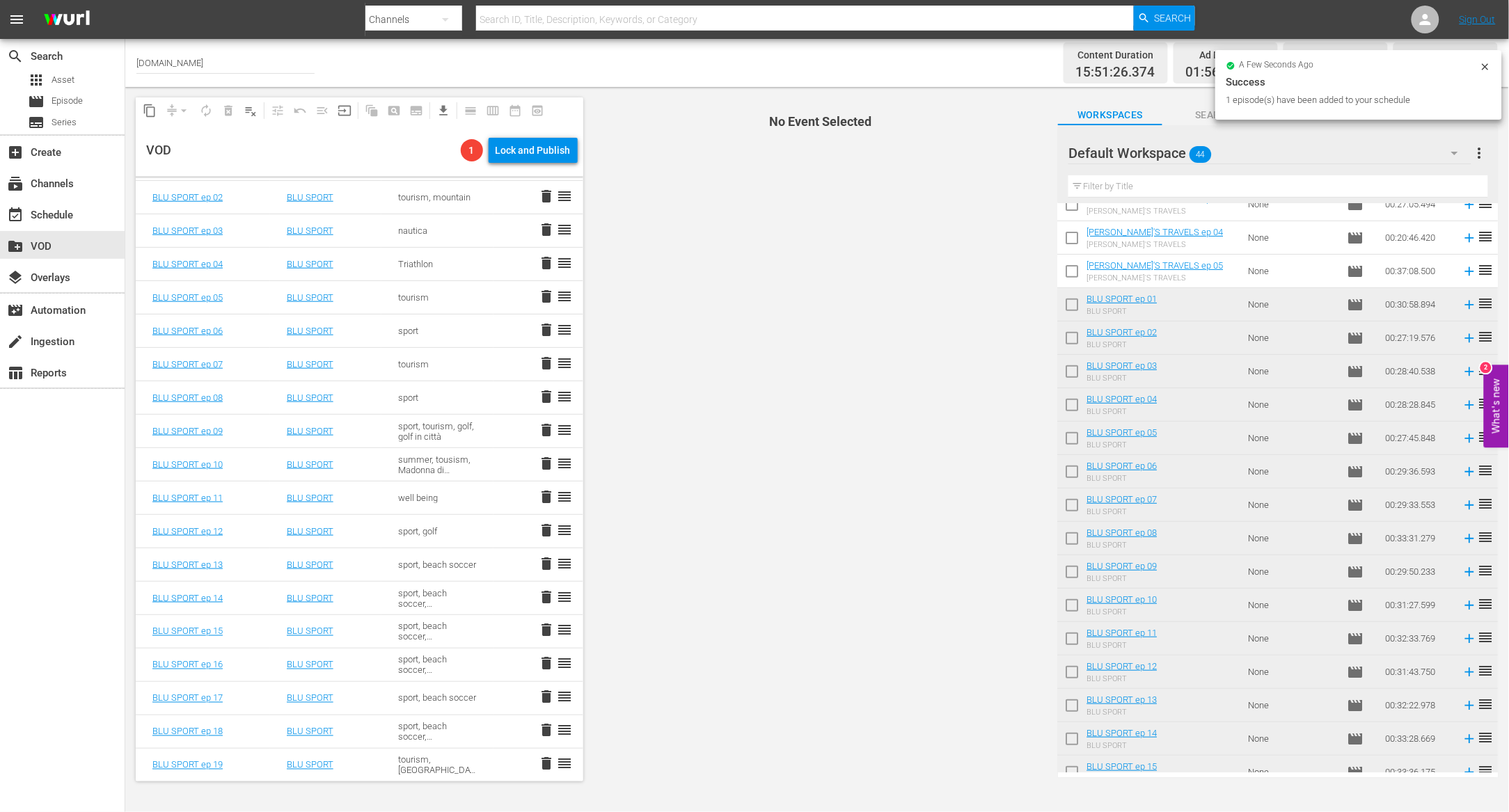
scroll to position [0, 0]
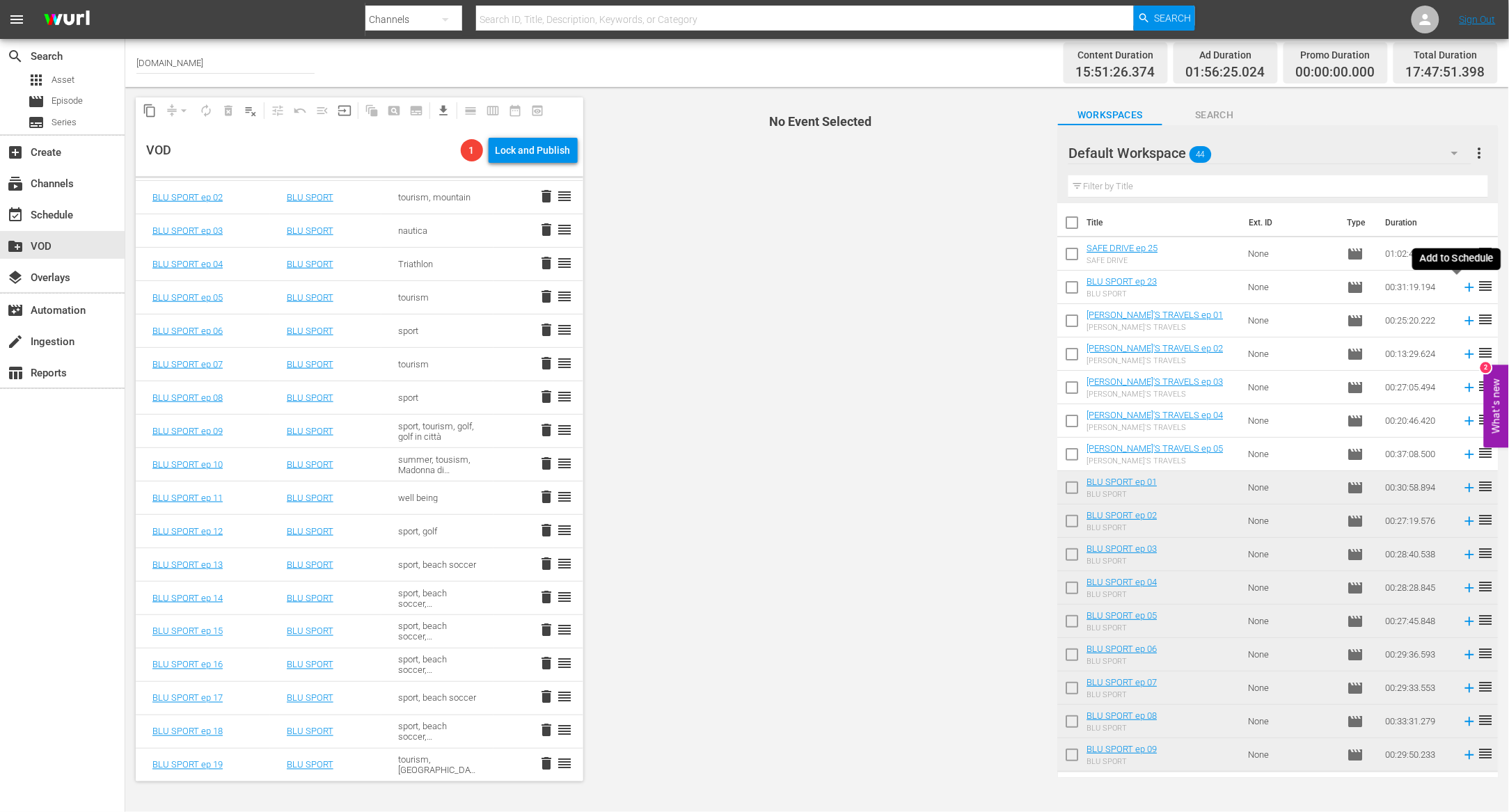
click at [1462, 288] on icon at bounding box center [1470, 287] width 15 height 15
